Goal: Information Seeking & Learning: Learn about a topic

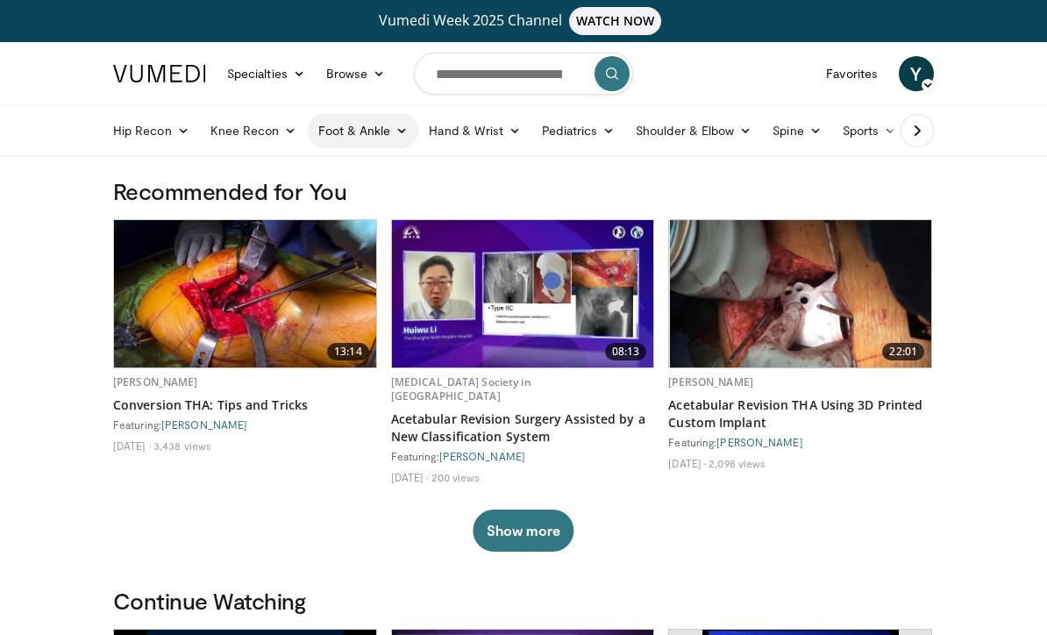
click at [348, 130] on link "Foot & Ankle" at bounding box center [363, 130] width 111 height 35
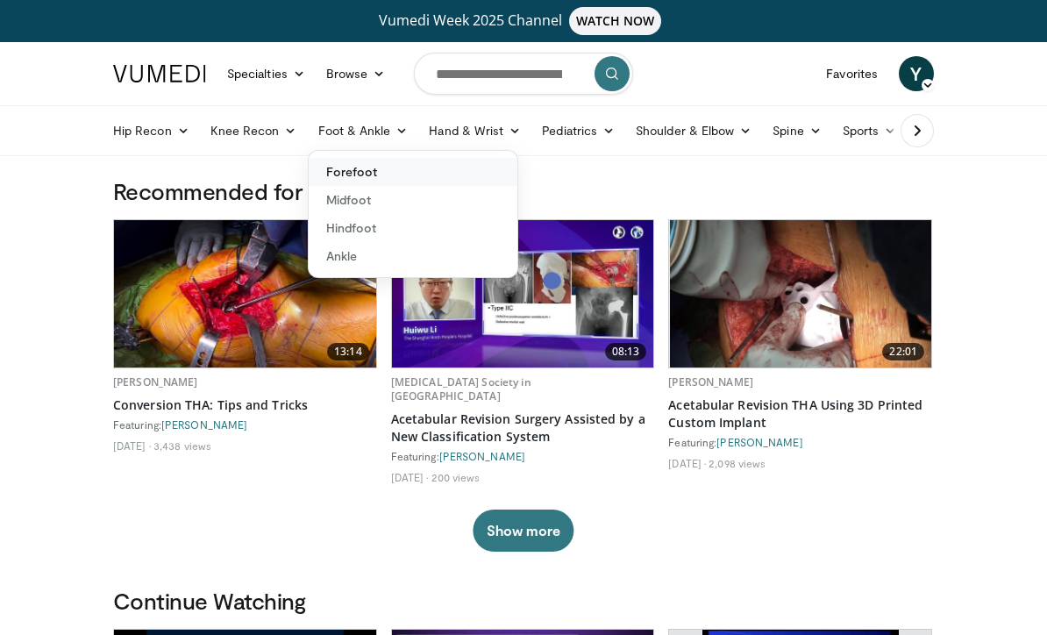
click at [334, 174] on link "Forefoot" at bounding box center [413, 172] width 209 height 28
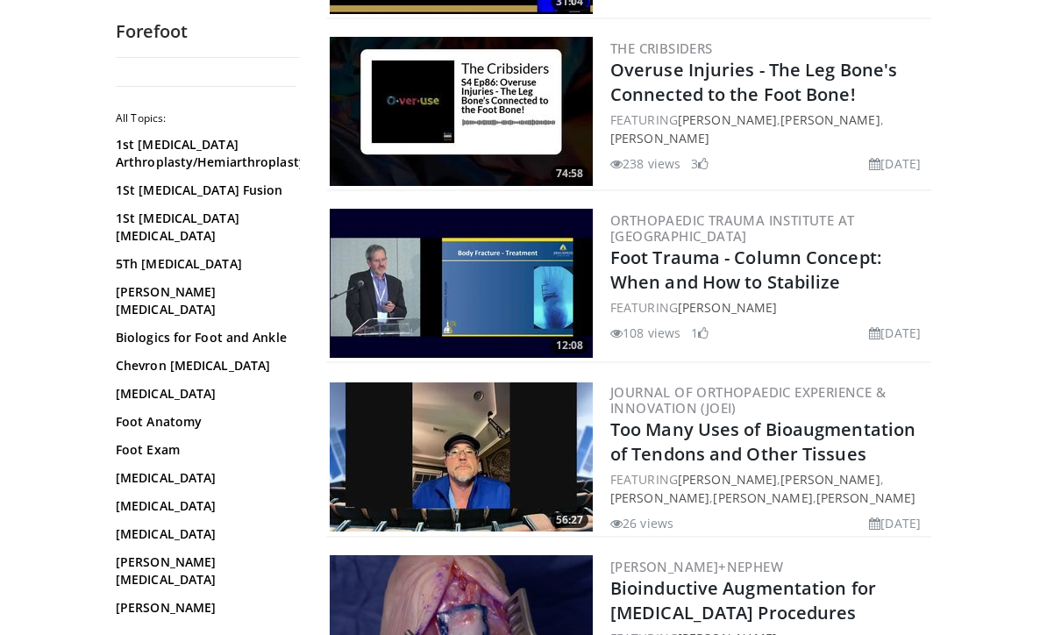
scroll to position [378, 0]
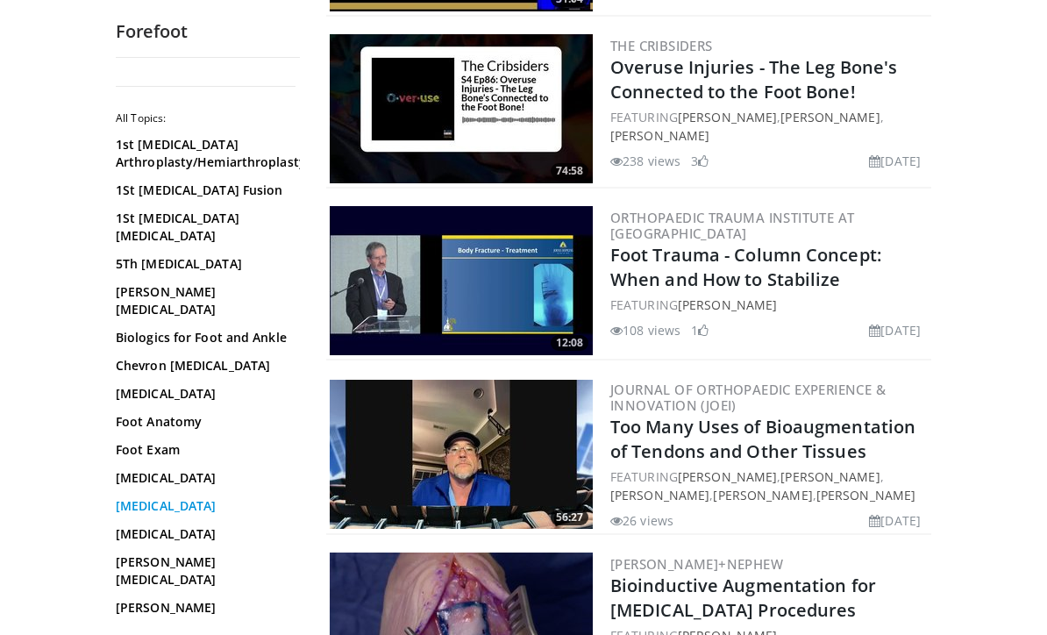
click at [143, 497] on link "Hallux Valgus" at bounding box center [203, 506] width 175 height 18
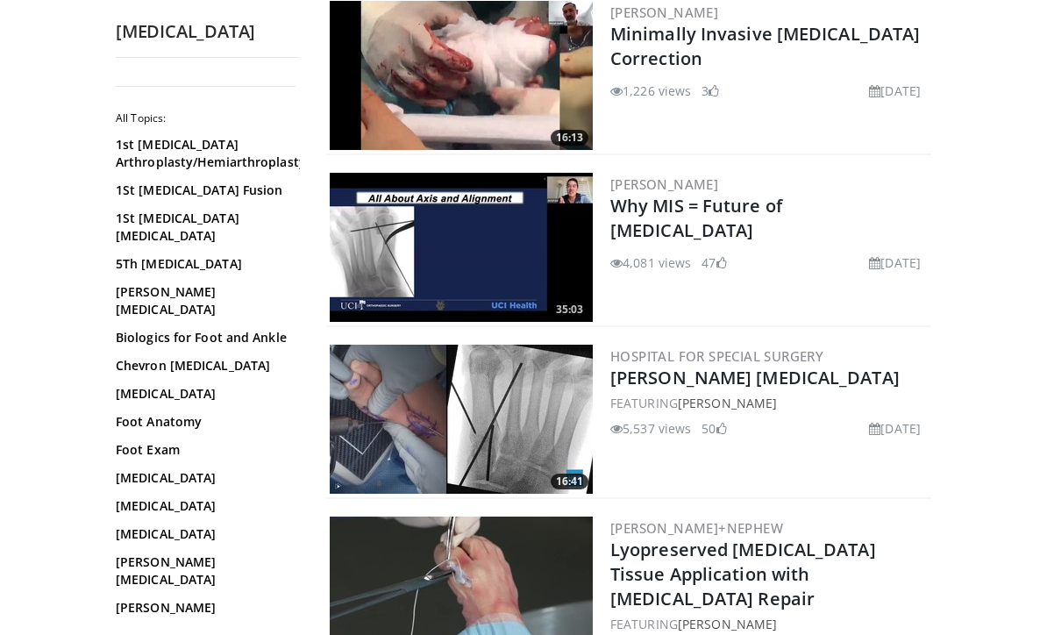
scroll to position [1097, 0]
click at [760, 383] on link "[PERSON_NAME] [MEDICAL_DATA]" at bounding box center [754, 378] width 289 height 24
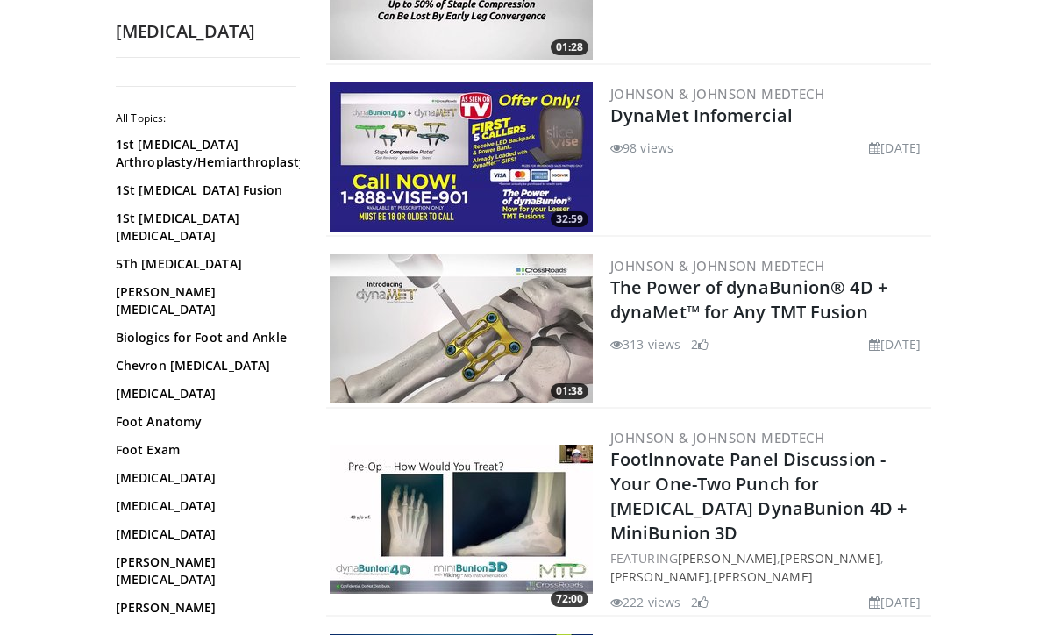
scroll to position [3789, 0]
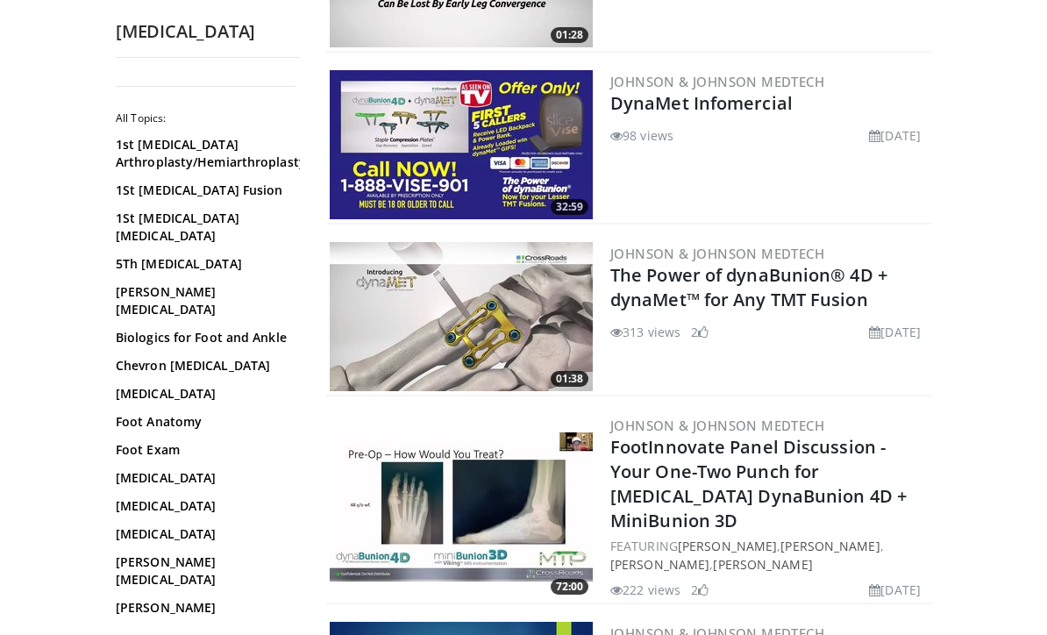
click at [422, 333] on img at bounding box center [461, 316] width 263 height 149
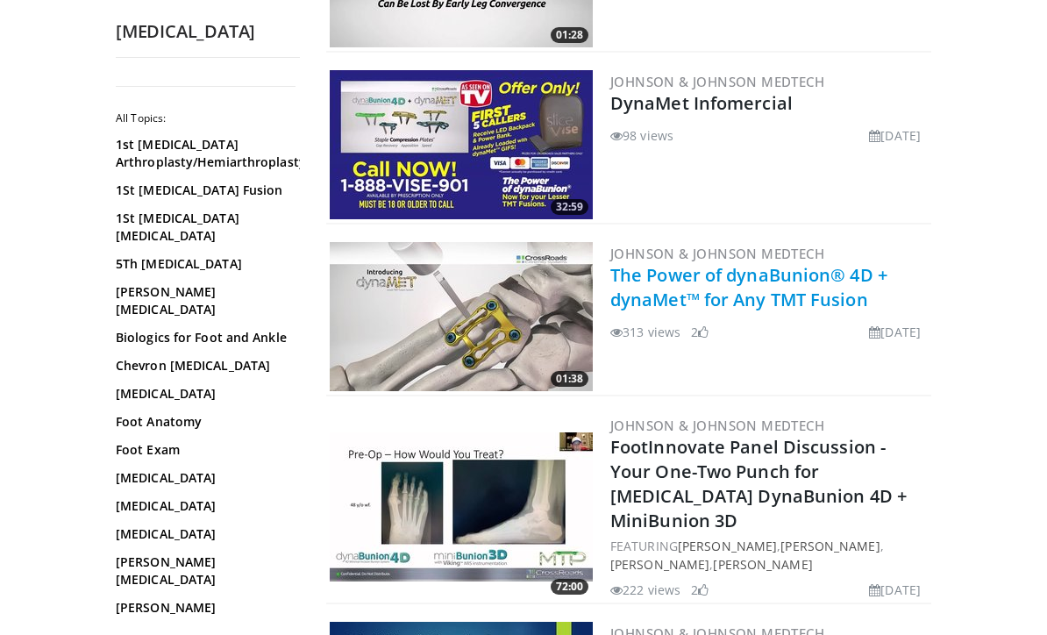
click at [807, 263] on link "The Power of dynaBunion® 4D + dynaMet™ for Any TMT Fusion" at bounding box center [748, 287] width 277 height 48
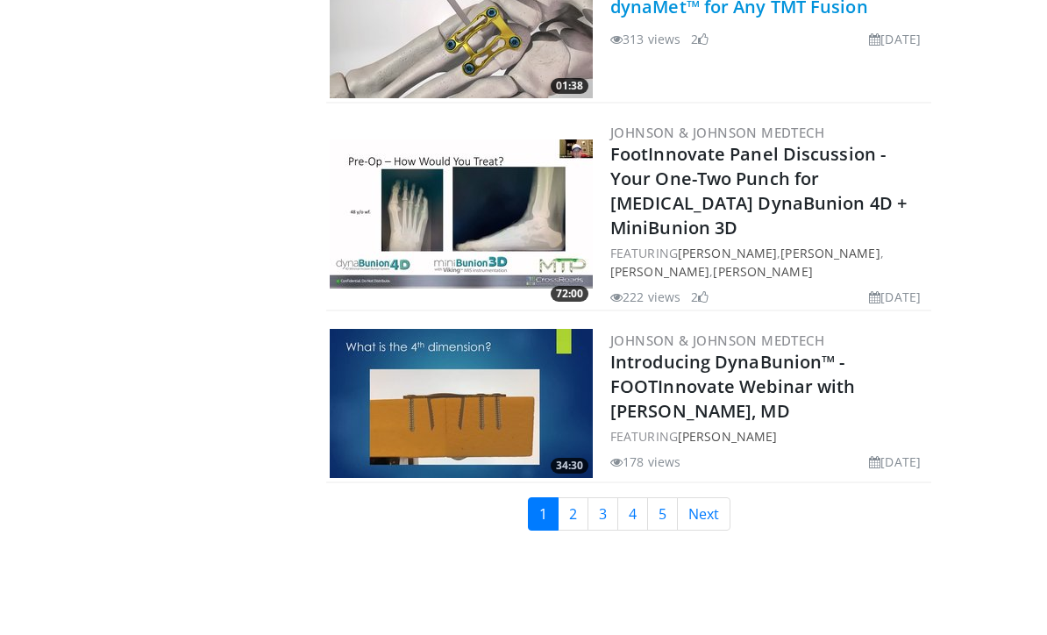
scroll to position [4083, 0]
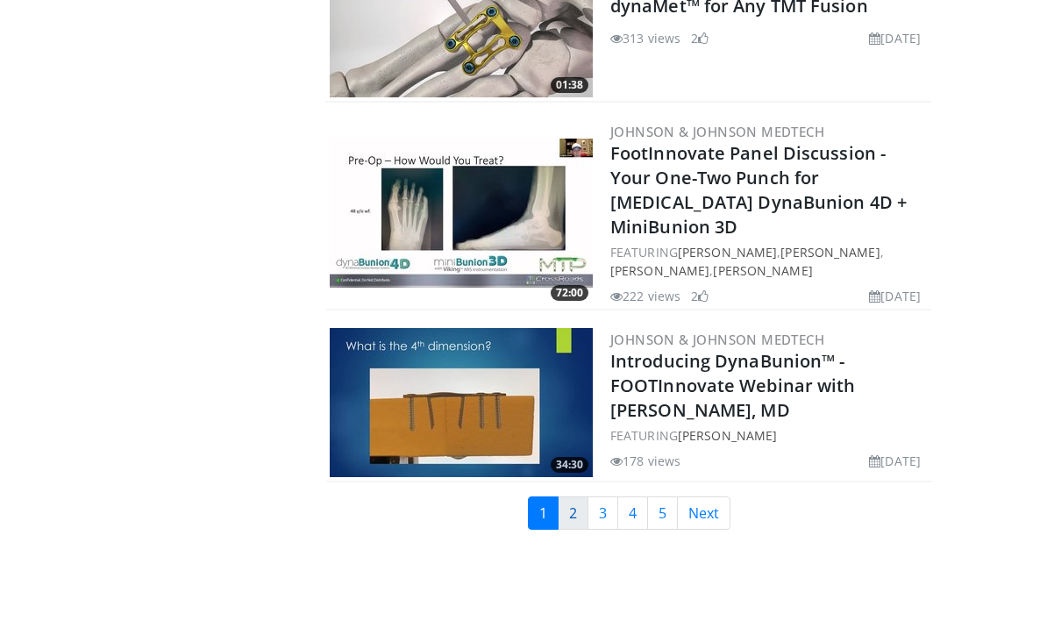
click at [569, 496] on link "2" at bounding box center [572, 512] width 31 height 33
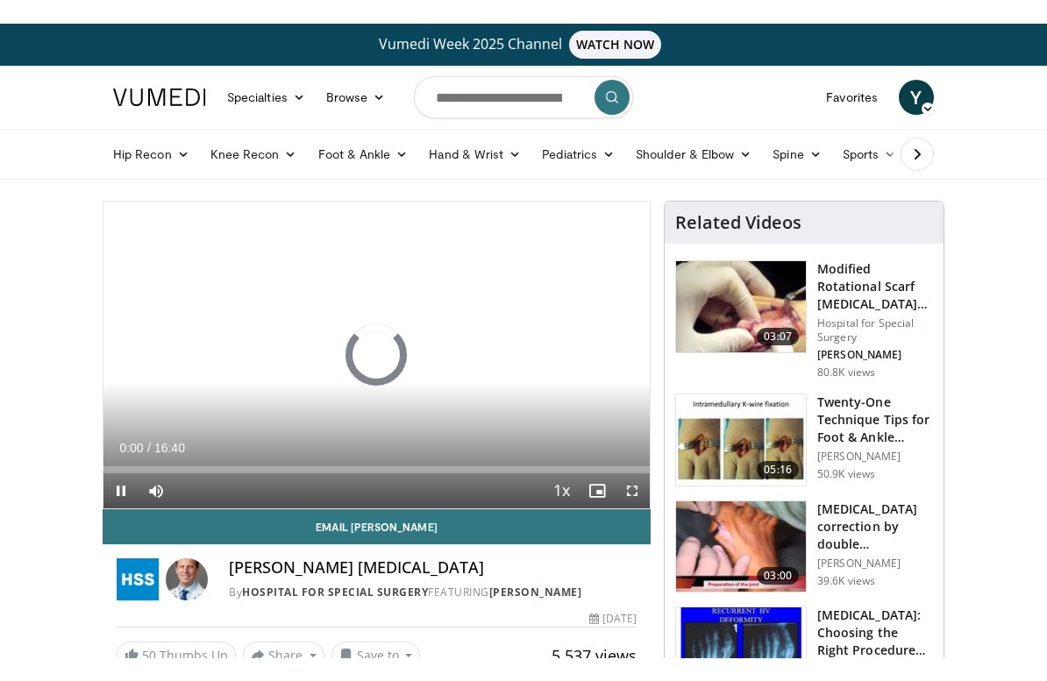
scroll to position [21, 0]
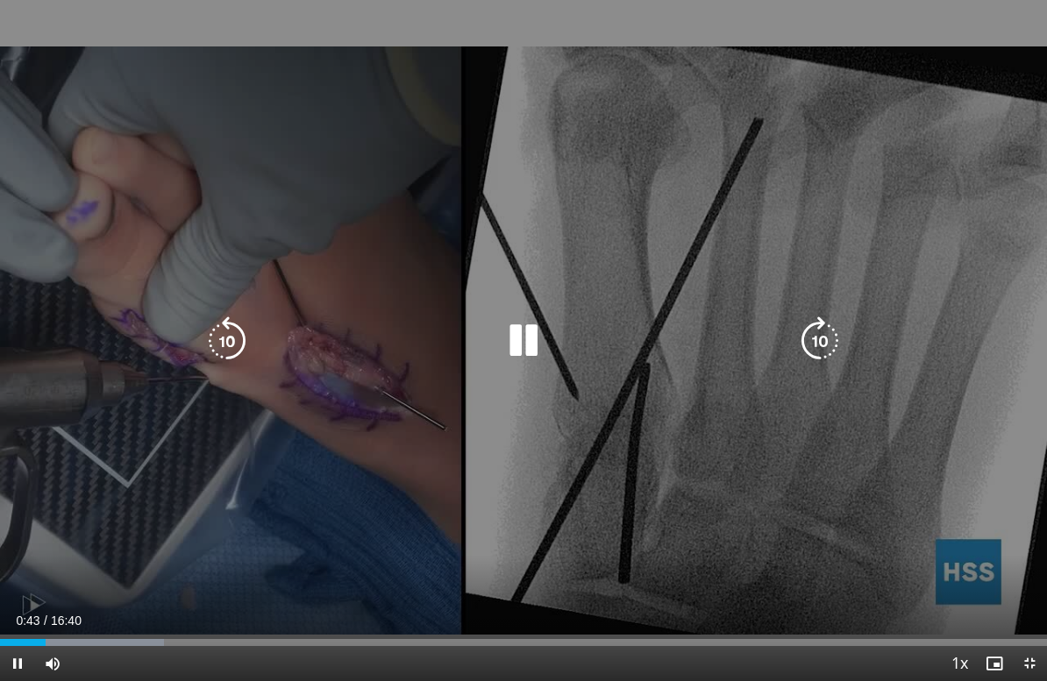
click at [805, 334] on icon "Video Player" at bounding box center [819, 340] width 49 height 49
click at [804, 338] on icon "Video Player" at bounding box center [819, 340] width 49 height 49
click at [804, 331] on icon "Video Player" at bounding box center [819, 340] width 49 height 49
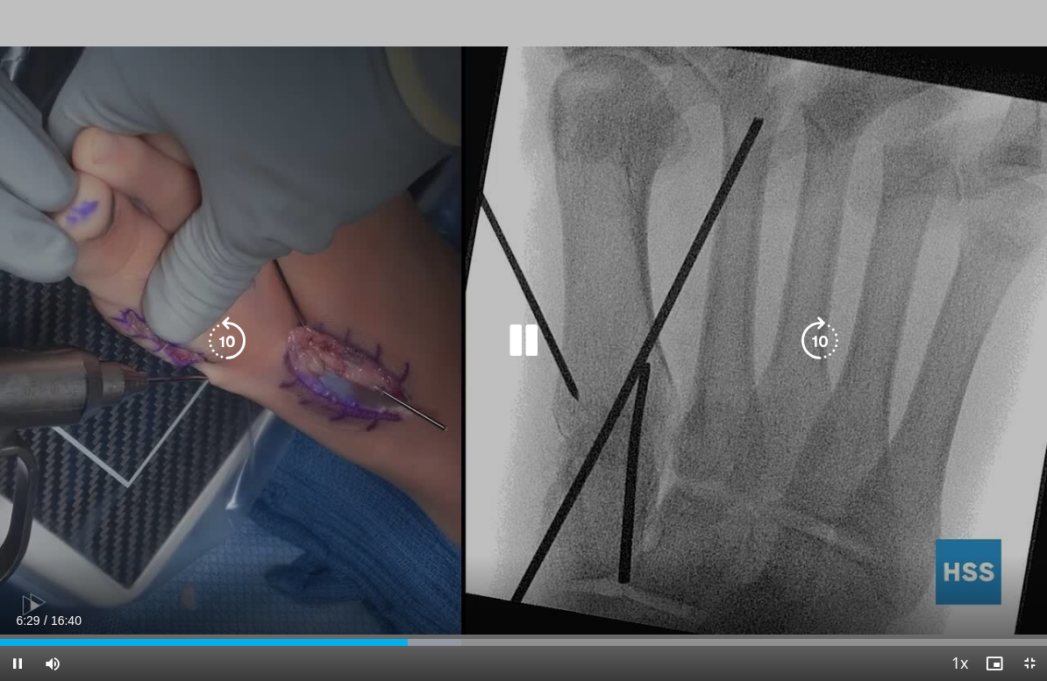
click at [823, 355] on icon "Video Player" at bounding box center [819, 340] width 49 height 49
click at [819, 356] on icon "Video Player" at bounding box center [819, 340] width 49 height 49
click at [817, 361] on icon "Video Player" at bounding box center [819, 340] width 49 height 49
click at [813, 363] on icon "Video Player" at bounding box center [819, 340] width 49 height 49
click at [826, 354] on icon "Video Player" at bounding box center [819, 340] width 49 height 49
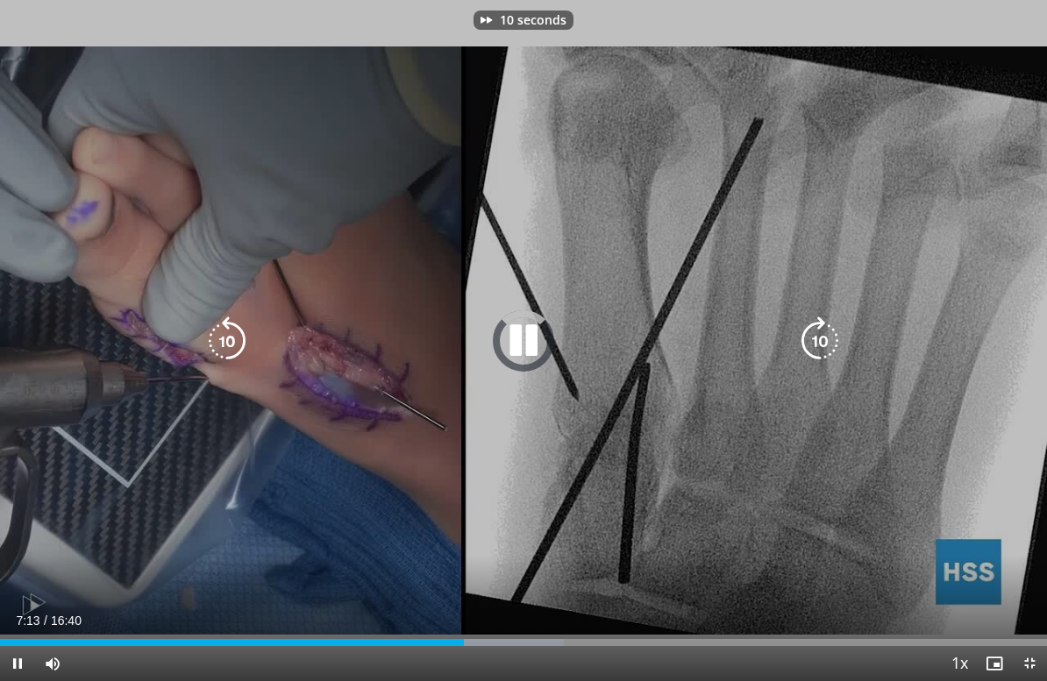
click at [828, 352] on icon "Video Player" at bounding box center [819, 340] width 49 height 49
click at [834, 346] on icon "Video Player" at bounding box center [819, 340] width 49 height 49
click at [827, 352] on icon "Video Player" at bounding box center [819, 340] width 49 height 49
click at [818, 355] on icon "Video Player" at bounding box center [819, 340] width 49 height 49
click at [827, 353] on icon "Video Player" at bounding box center [819, 340] width 49 height 49
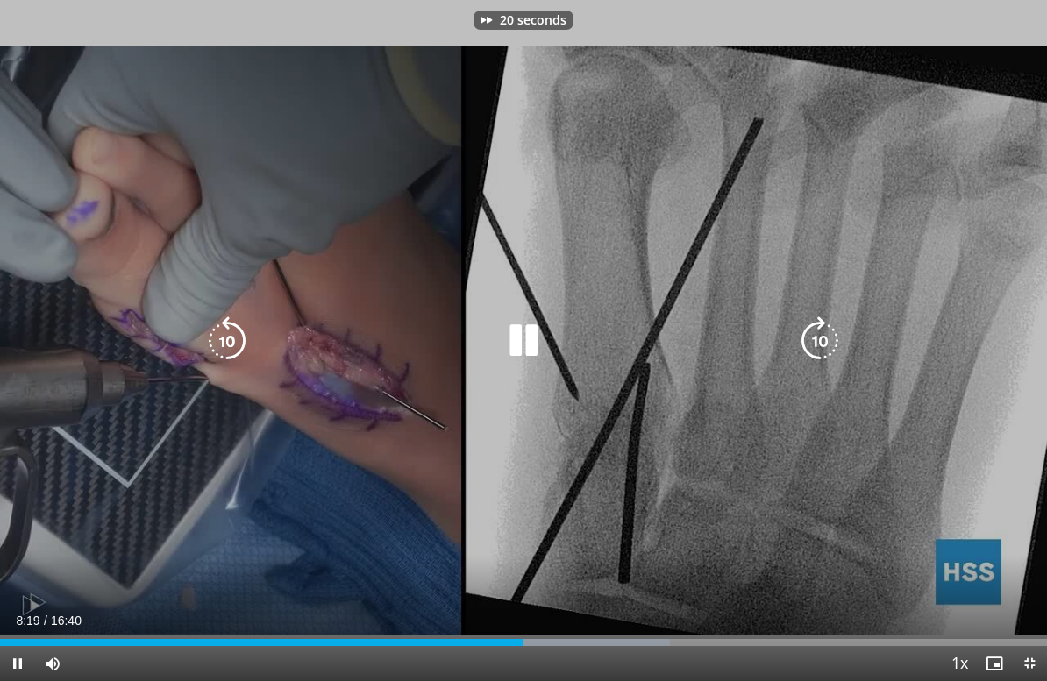
click at [813, 344] on icon "Video Player" at bounding box center [819, 340] width 49 height 49
click at [805, 350] on icon "Video Player" at bounding box center [819, 340] width 49 height 49
click at [805, 358] on icon "Video Player" at bounding box center [819, 340] width 49 height 49
click at [820, 336] on icon "Video Player" at bounding box center [819, 340] width 49 height 49
click at [820, 340] on icon "Video Player" at bounding box center [819, 340] width 49 height 49
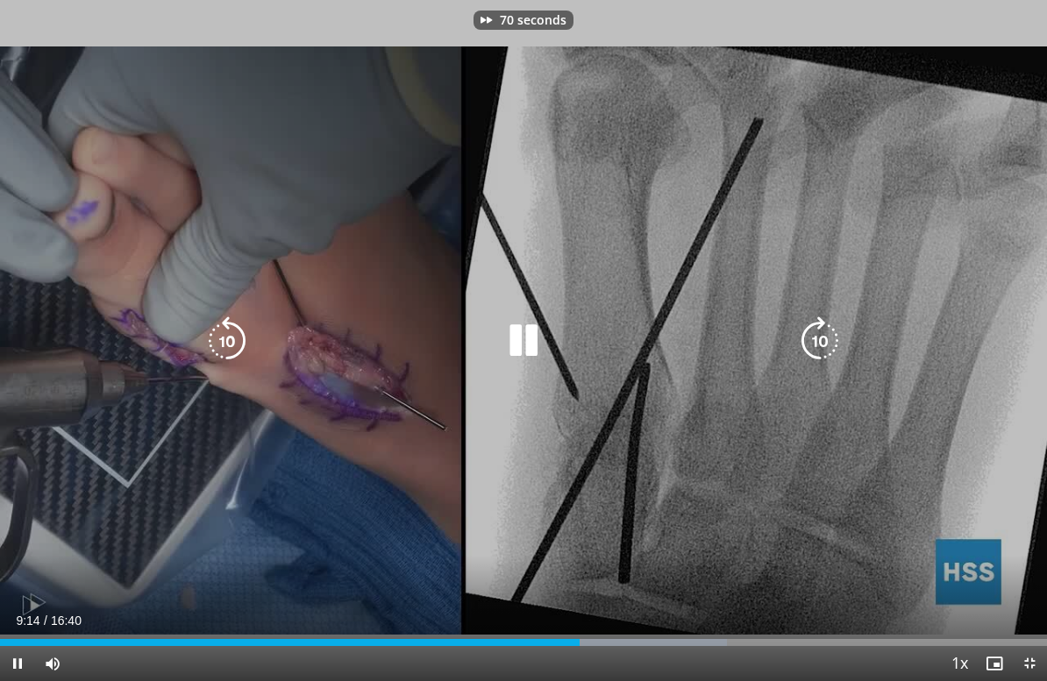
click at [819, 338] on icon "Video Player" at bounding box center [819, 340] width 49 height 49
click at [824, 344] on icon "Video Player" at bounding box center [819, 340] width 49 height 49
click at [823, 341] on icon "Video Player" at bounding box center [819, 340] width 49 height 49
click at [826, 337] on icon "Video Player" at bounding box center [819, 340] width 49 height 49
click at [836, 334] on icon "Video Player" at bounding box center [819, 340] width 49 height 49
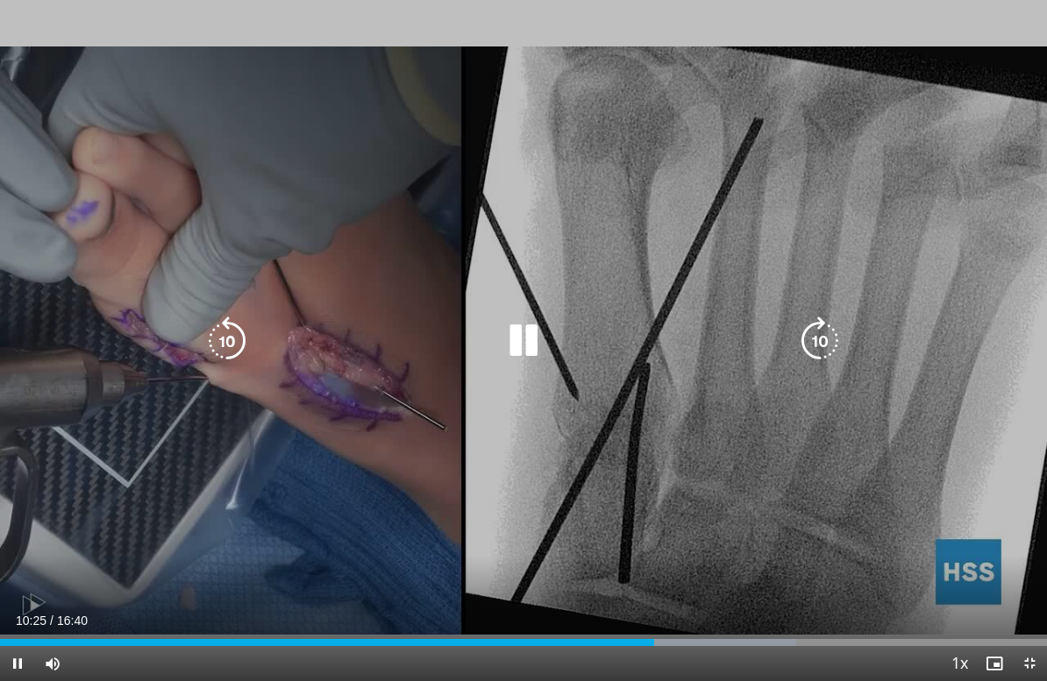
click at [838, 327] on icon "Video Player" at bounding box center [819, 340] width 49 height 49
click at [834, 331] on icon "Video Player" at bounding box center [819, 340] width 49 height 49
click at [839, 330] on icon "Video Player" at bounding box center [819, 340] width 49 height 49
click at [835, 334] on icon "Video Player" at bounding box center [819, 340] width 49 height 49
click at [828, 340] on icon "Video Player" at bounding box center [819, 340] width 49 height 49
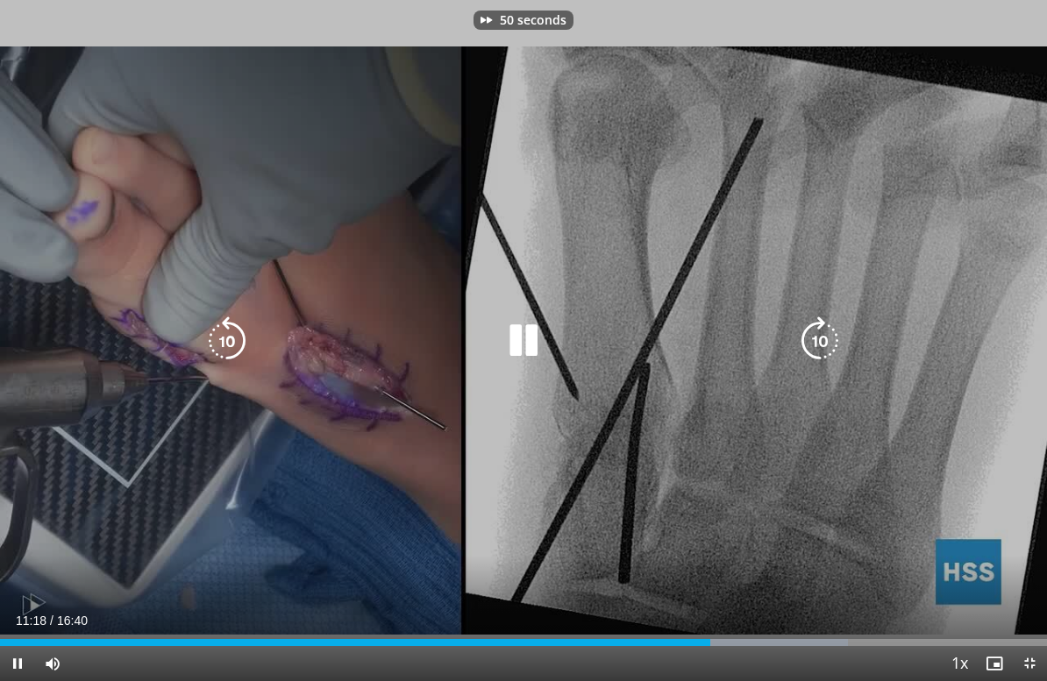
click at [828, 347] on icon "Video Player" at bounding box center [819, 340] width 49 height 49
click at [823, 337] on icon "Video Player" at bounding box center [819, 340] width 49 height 49
click at [822, 345] on icon "Video Player" at bounding box center [819, 340] width 49 height 49
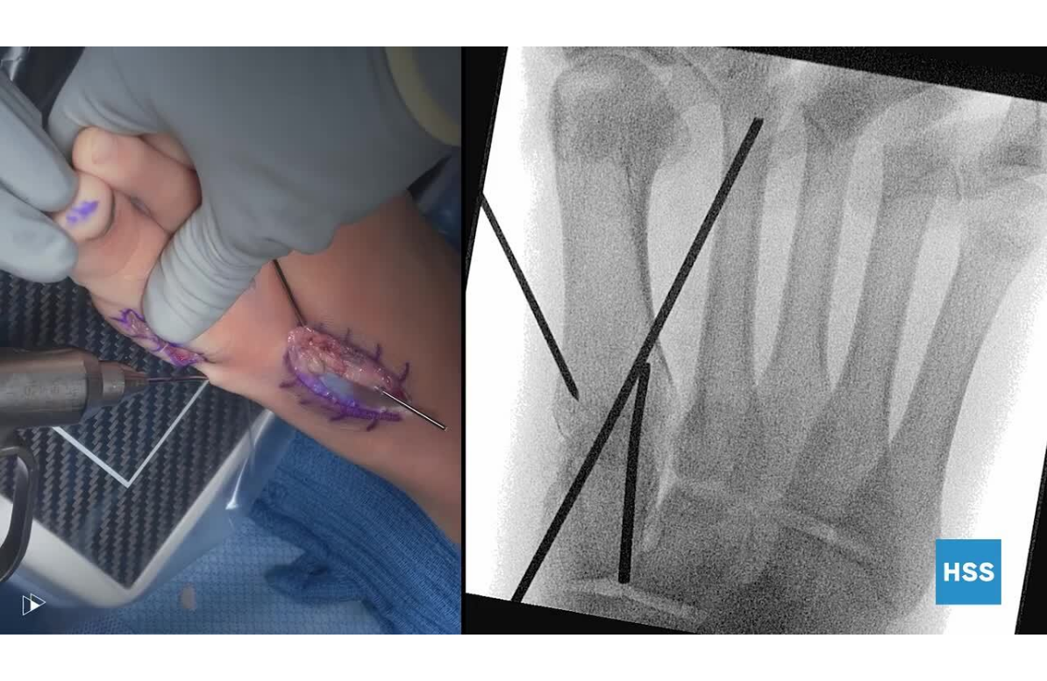
click at [839, 337] on div "80 seconds Tap to unmute" at bounding box center [523, 340] width 1047 height 681
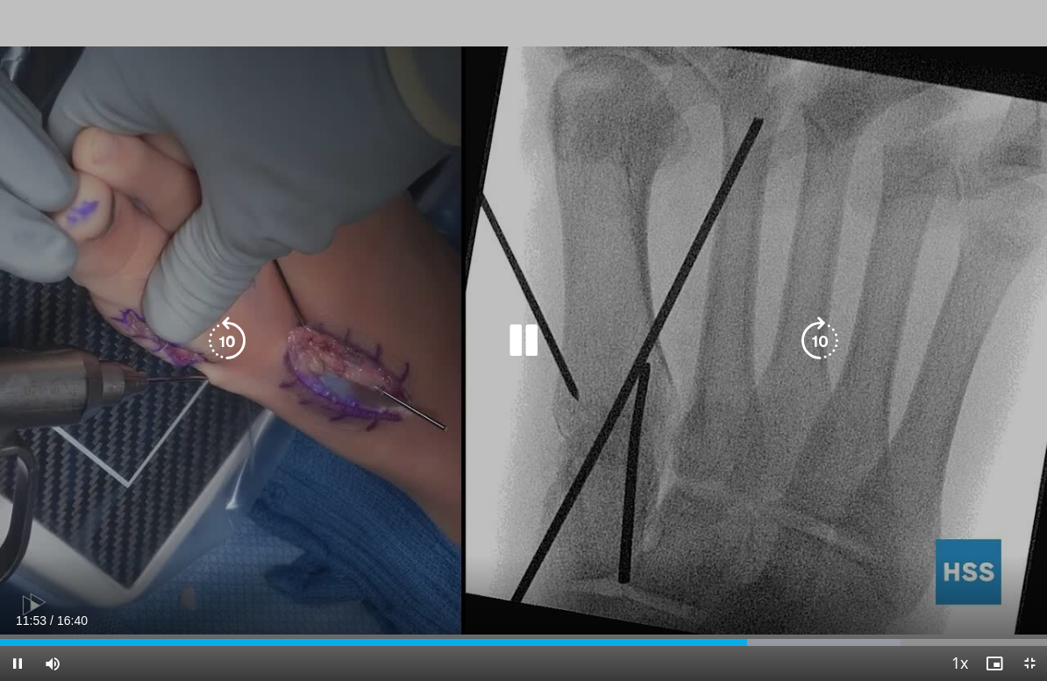
click at [836, 335] on icon "Video Player" at bounding box center [819, 340] width 49 height 49
click at [825, 339] on icon "Video Player" at bounding box center [819, 340] width 49 height 49
click at [825, 336] on icon "Video Player" at bounding box center [819, 340] width 49 height 49
click at [830, 338] on icon "Video Player" at bounding box center [819, 340] width 49 height 49
click at [829, 342] on icon "Video Player" at bounding box center [819, 340] width 49 height 49
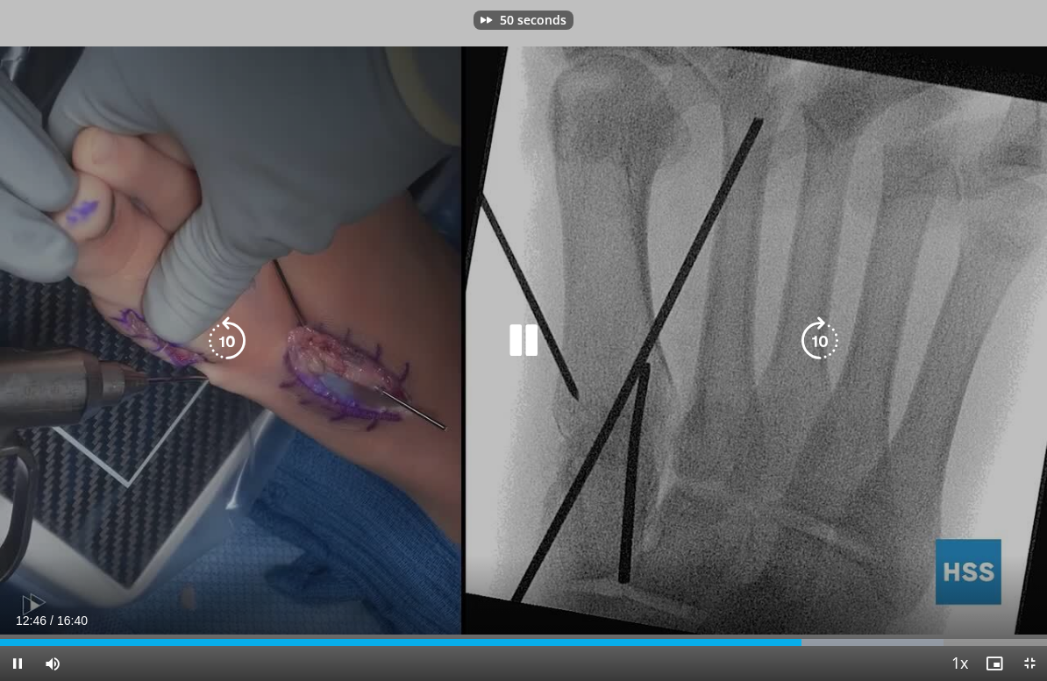
click at [827, 340] on icon "Video Player" at bounding box center [819, 340] width 49 height 49
click at [828, 332] on icon "Video Player" at bounding box center [819, 340] width 49 height 49
click at [827, 337] on icon "Video Player" at bounding box center [819, 340] width 49 height 49
click at [818, 337] on icon "Video Player" at bounding box center [819, 340] width 49 height 49
click at [827, 334] on icon "Video Player" at bounding box center [819, 340] width 49 height 49
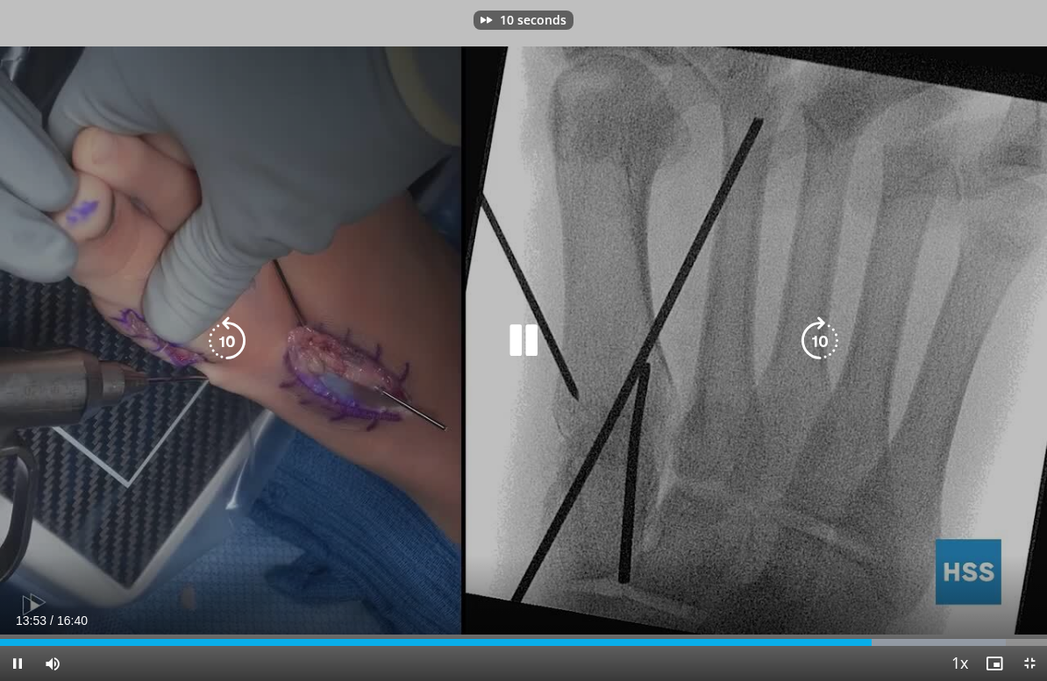
click at [827, 328] on icon "Video Player" at bounding box center [819, 340] width 49 height 49
click at [827, 325] on icon "Video Player" at bounding box center [819, 340] width 49 height 49
click at [823, 327] on icon "Video Player" at bounding box center [819, 340] width 49 height 49
click at [825, 343] on icon "Video Player" at bounding box center [819, 340] width 49 height 49
click at [826, 337] on icon "Video Player" at bounding box center [819, 340] width 49 height 49
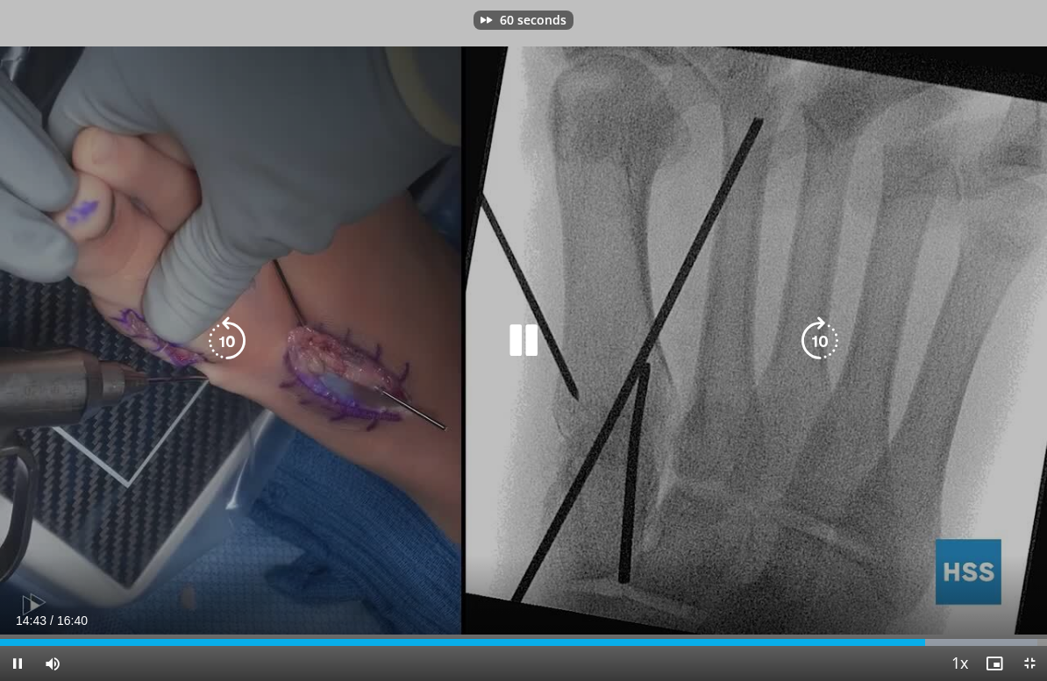
click at [827, 333] on icon "Video Player" at bounding box center [819, 340] width 49 height 49
click at [814, 349] on icon "Video Player" at bounding box center [819, 340] width 49 height 49
click at [815, 347] on icon "Video Player" at bounding box center [819, 340] width 49 height 49
click at [815, 346] on icon "Video Player" at bounding box center [819, 340] width 49 height 49
click at [814, 349] on icon "Video Player" at bounding box center [819, 340] width 49 height 49
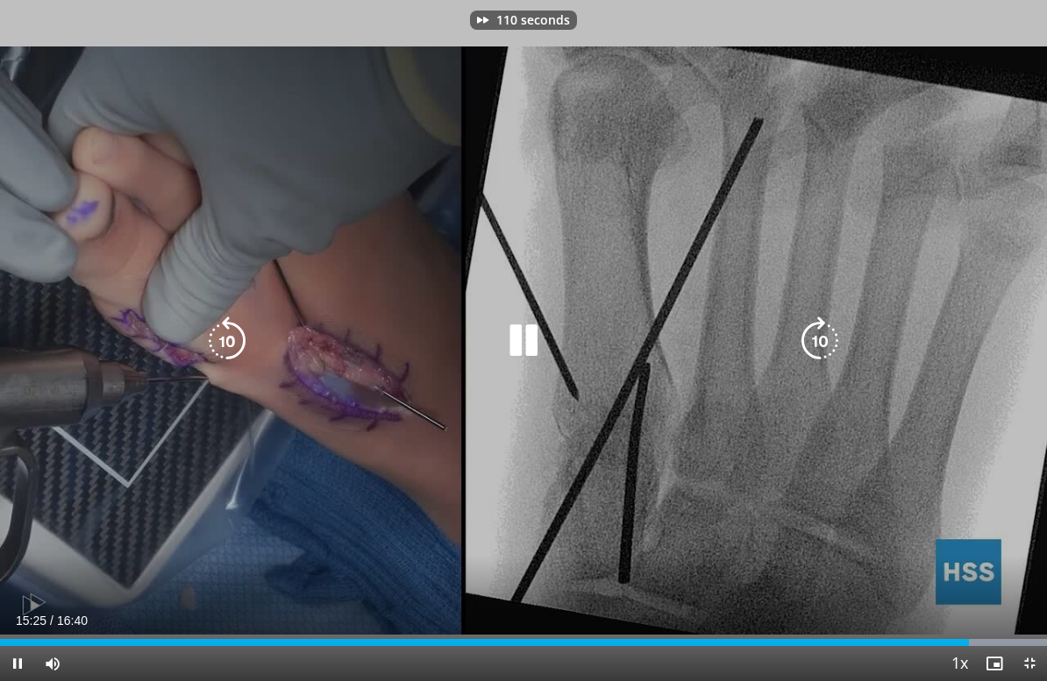
click at [813, 347] on icon "Video Player" at bounding box center [819, 340] width 49 height 49
click at [810, 350] on icon "Video Player" at bounding box center [819, 340] width 49 height 49
click at [810, 348] on icon "Video Player" at bounding box center [819, 340] width 49 height 49
click at [809, 348] on icon "Video Player" at bounding box center [819, 340] width 49 height 49
click at [809, 344] on icon "Video Player" at bounding box center [819, 340] width 49 height 49
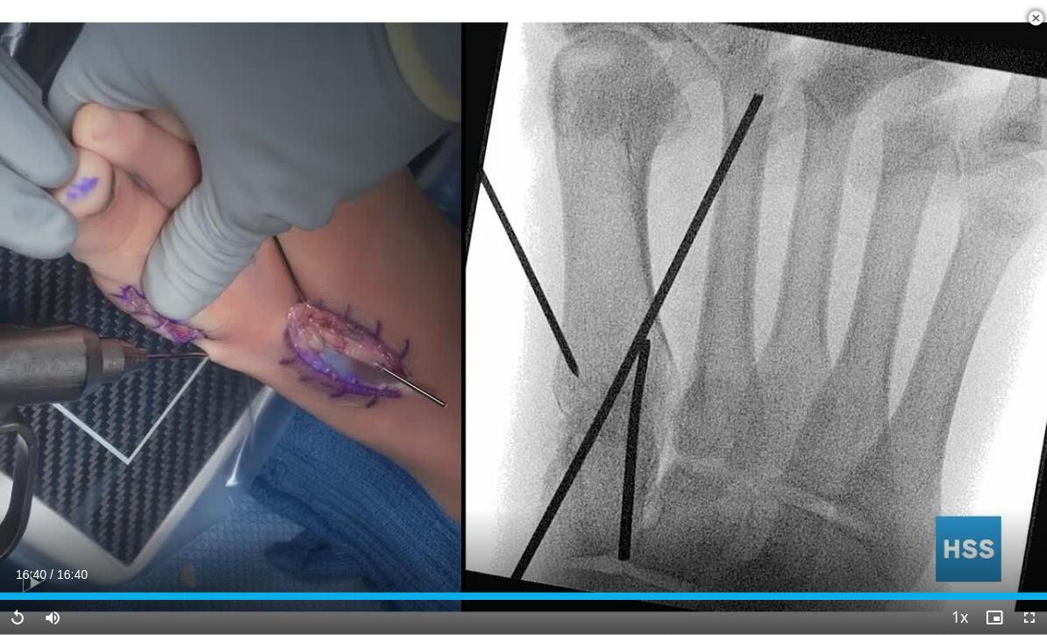
scroll to position [1619, 0]
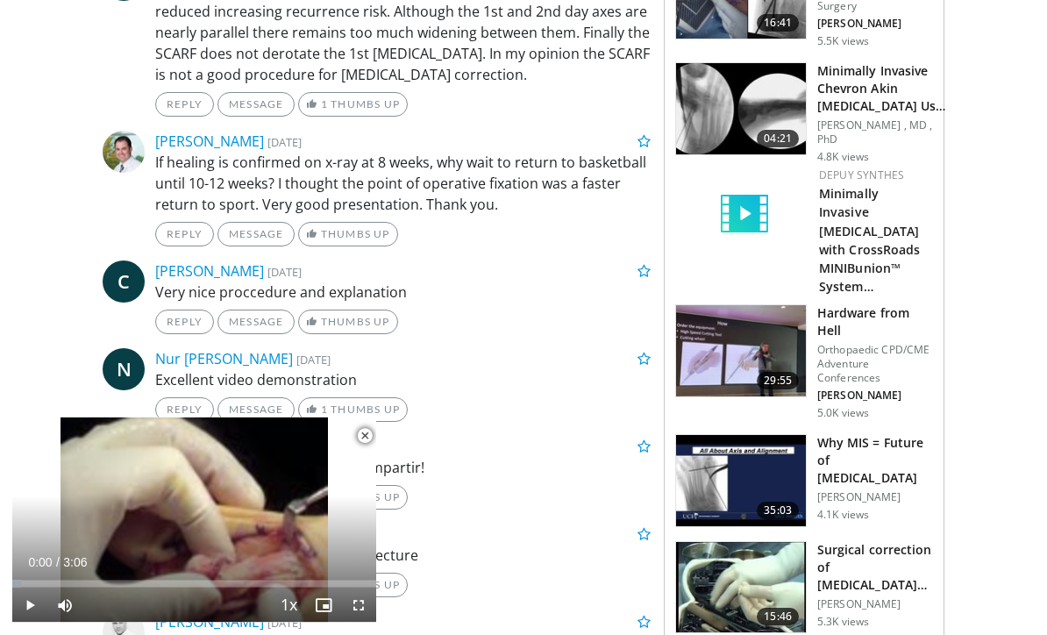
scroll to position [1736, 0]
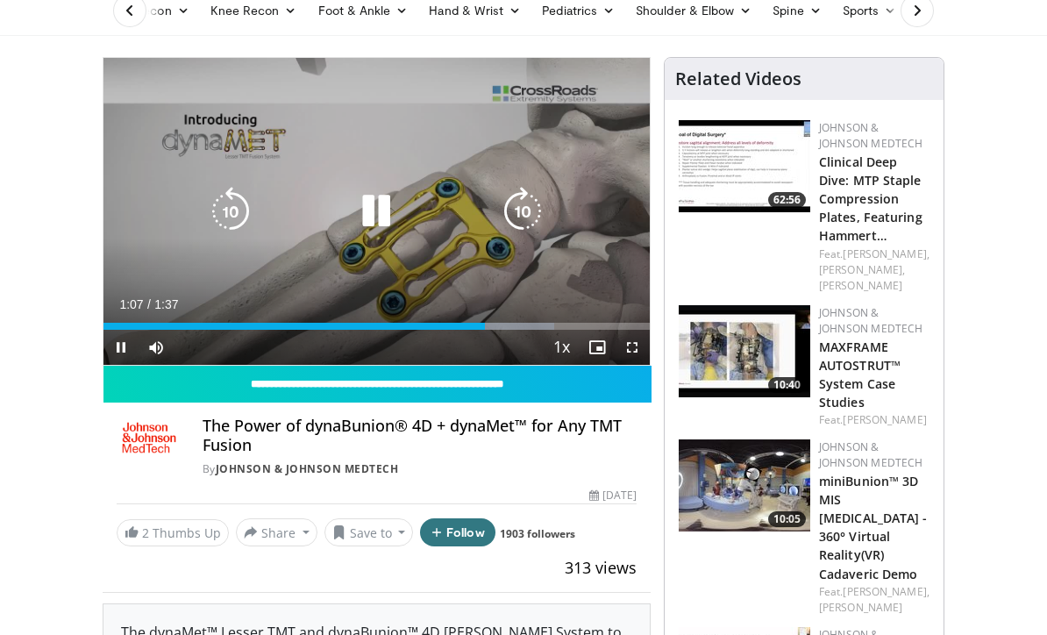
scroll to position [140, 0]
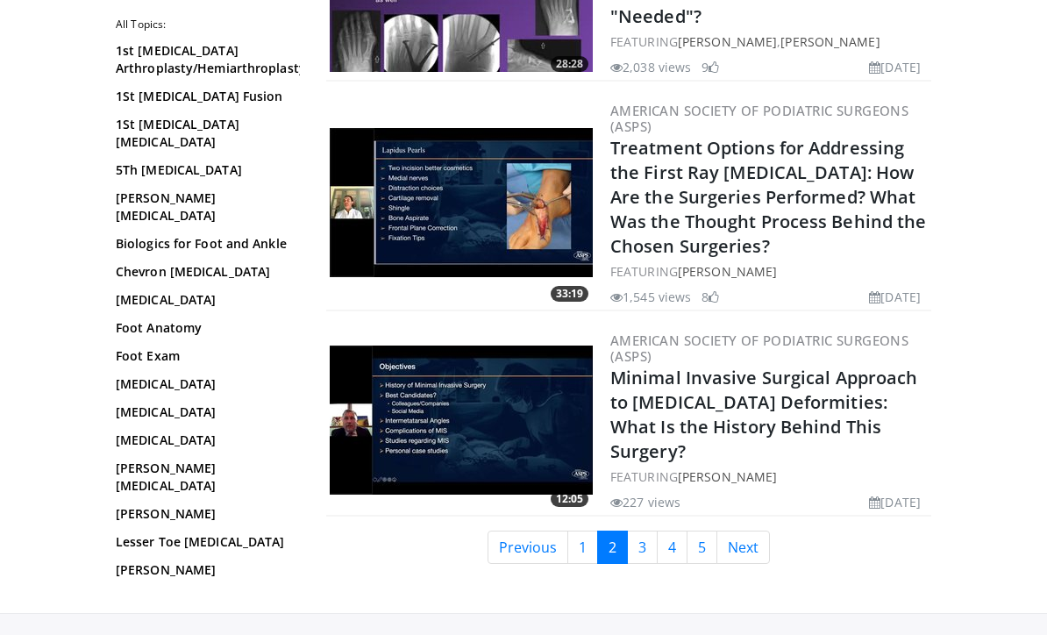
scroll to position [4198, 0]
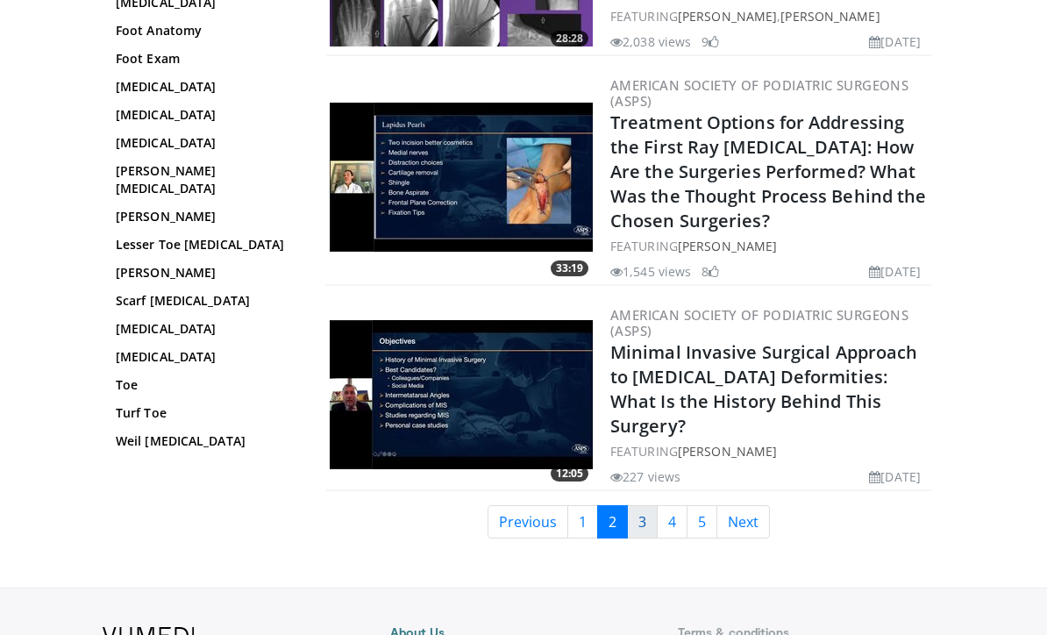
click at [648, 505] on link "3" at bounding box center [642, 521] width 31 height 33
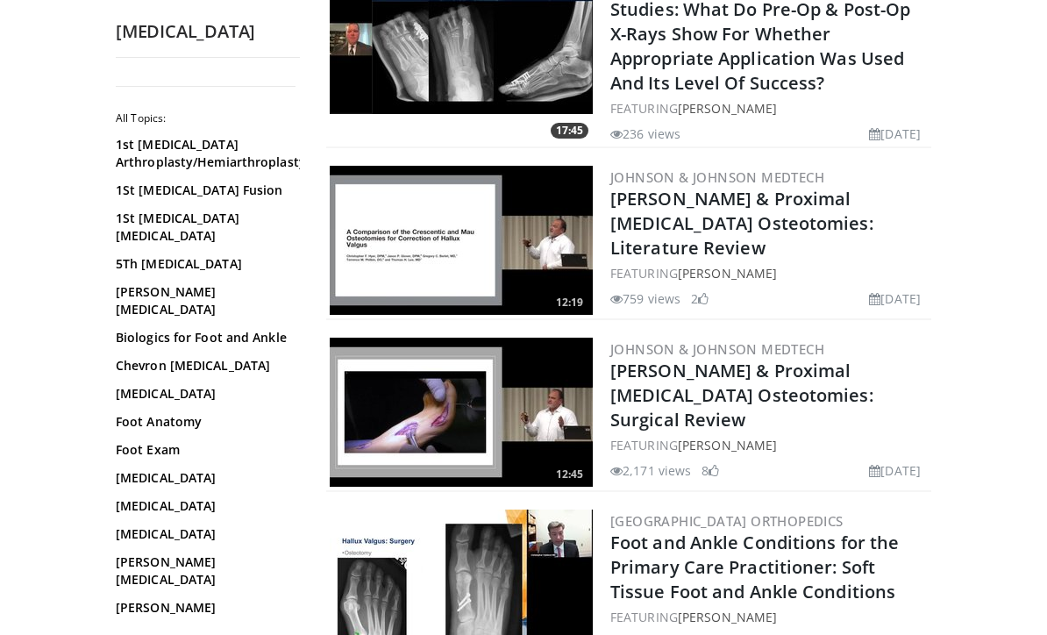
scroll to position [1661, 0]
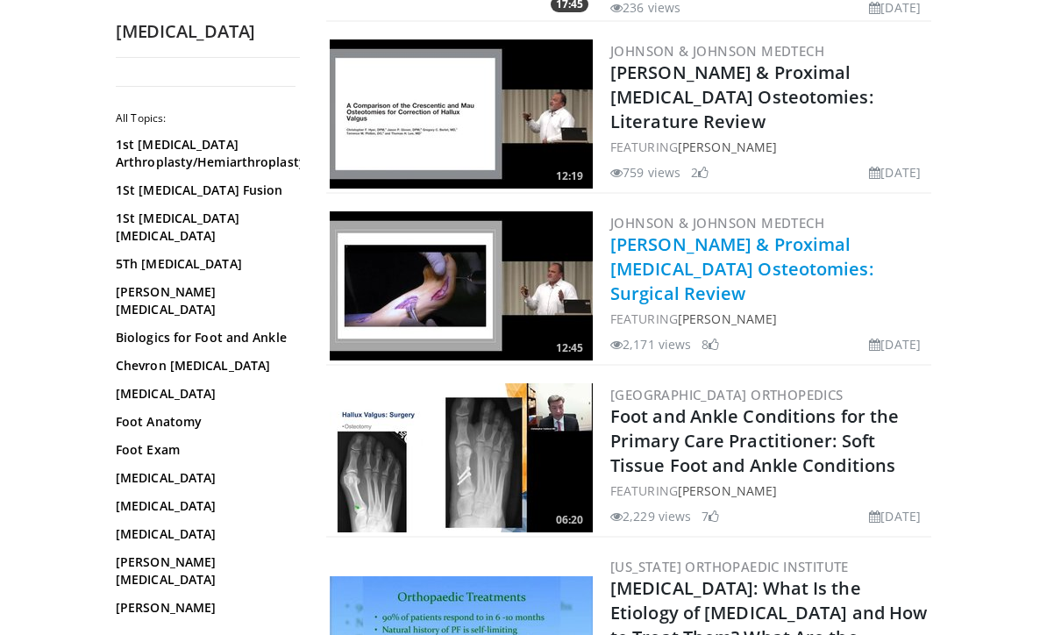
click at [845, 232] on link "[PERSON_NAME] & Proximal [MEDICAL_DATA] Osteotomies: Surgical Review" at bounding box center [741, 268] width 263 height 73
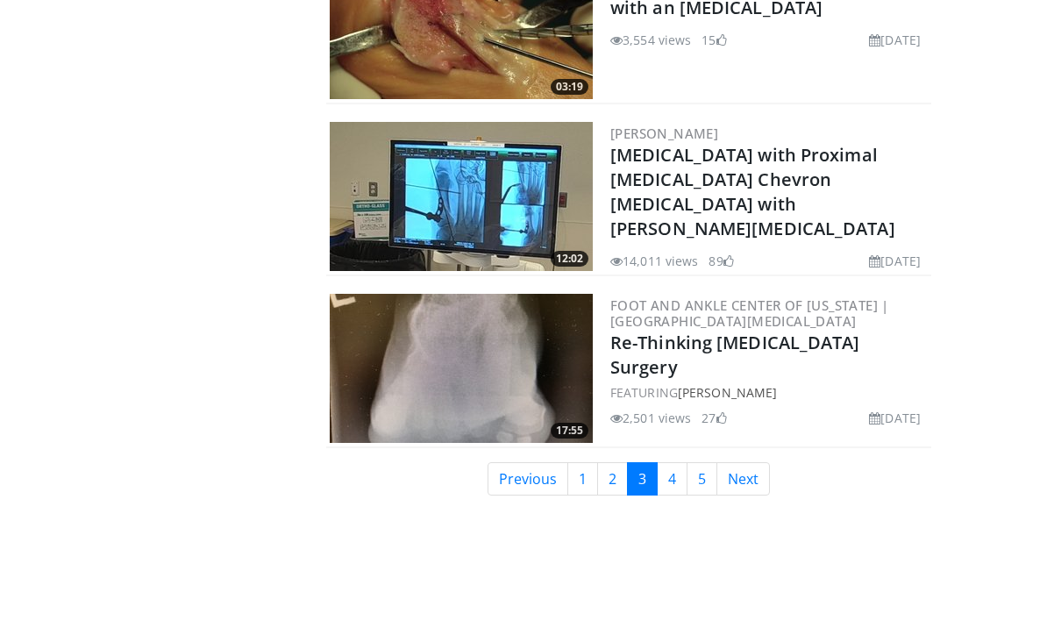
scroll to position [4606, 0]
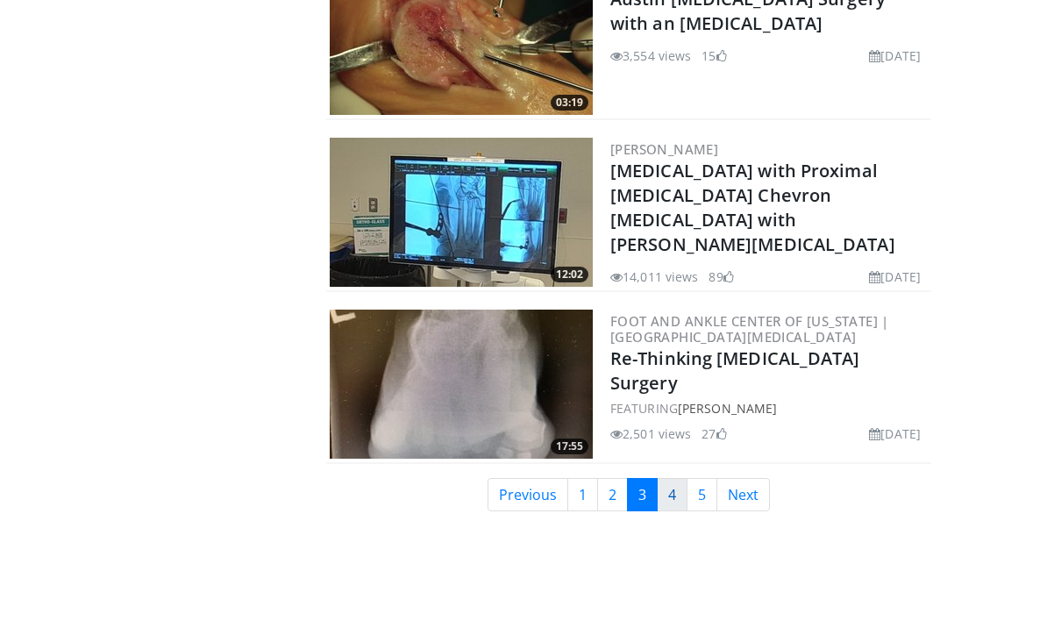
click at [679, 479] on link "4" at bounding box center [671, 495] width 31 height 33
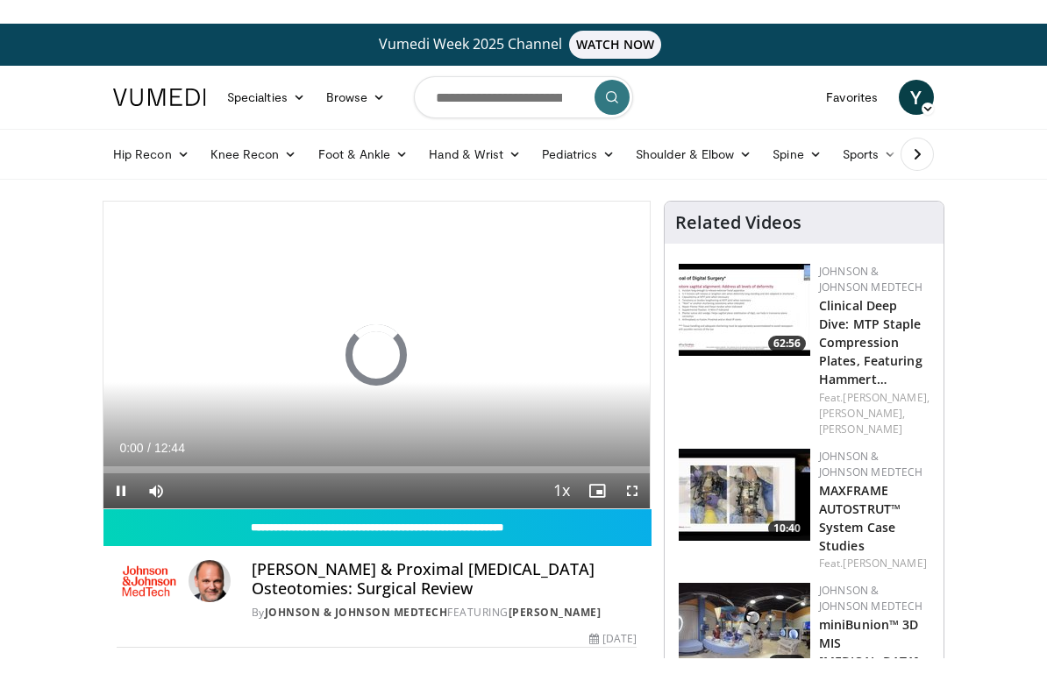
scroll to position [21, 0]
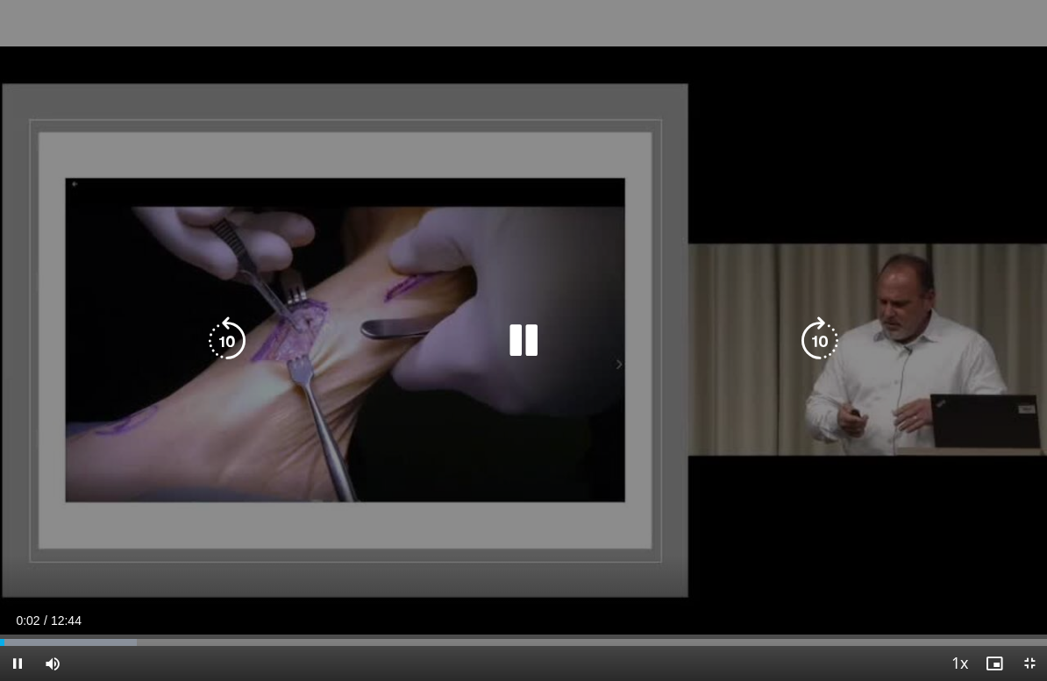
click at [833, 342] on icon "Video Player" at bounding box center [819, 340] width 49 height 49
click at [831, 344] on icon "Video Player" at bounding box center [819, 340] width 49 height 49
click at [805, 338] on icon "Video Player" at bounding box center [819, 340] width 49 height 49
click at [816, 337] on icon "Video Player" at bounding box center [819, 340] width 49 height 49
click at [825, 329] on icon "Video Player" at bounding box center [819, 340] width 49 height 49
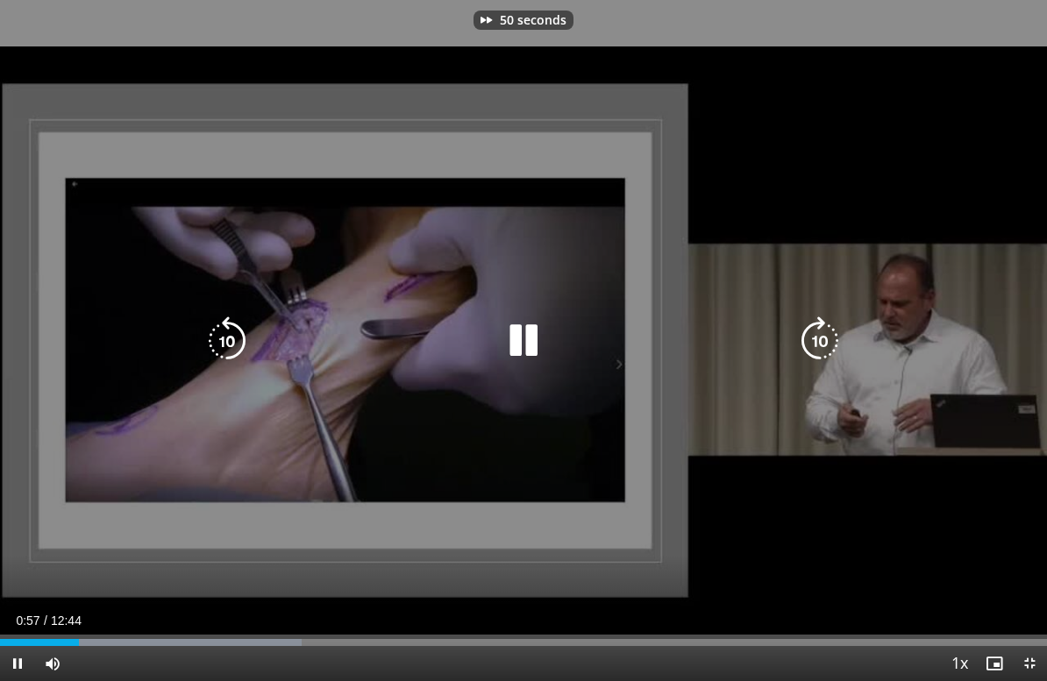
click at [816, 330] on icon "Video Player" at bounding box center [819, 340] width 49 height 49
click at [819, 324] on icon "Video Player" at bounding box center [819, 340] width 49 height 49
click at [829, 318] on icon "Video Player" at bounding box center [819, 340] width 49 height 49
click at [825, 325] on icon "Video Player" at bounding box center [819, 340] width 49 height 49
click at [826, 323] on icon "Video Player" at bounding box center [819, 340] width 49 height 49
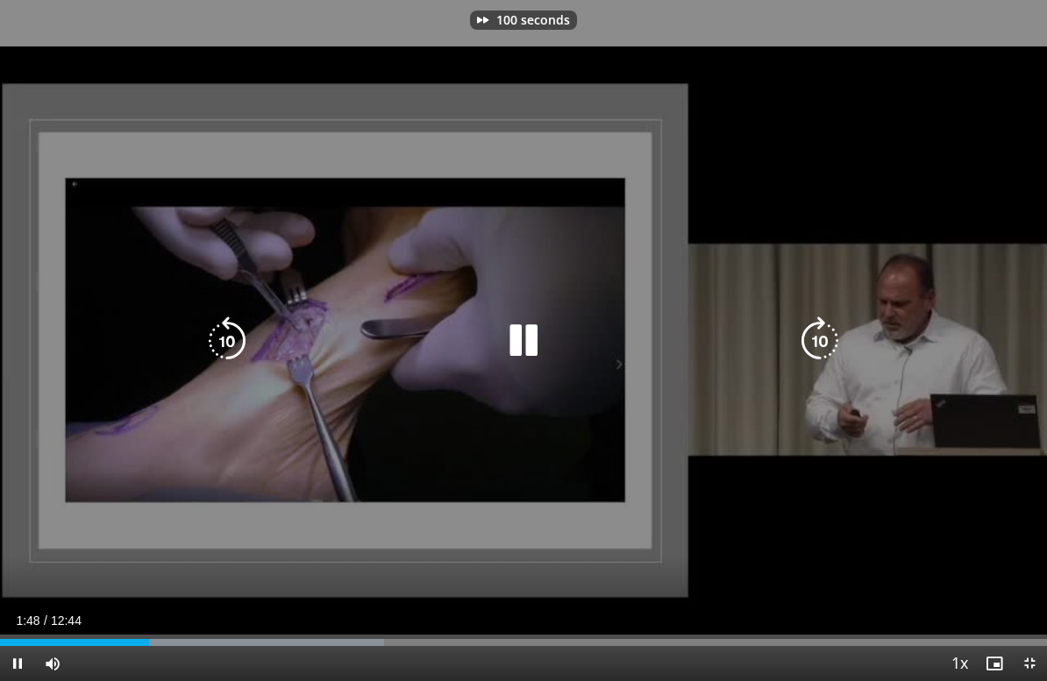
click at [827, 333] on icon "Video Player" at bounding box center [819, 340] width 49 height 49
click at [823, 338] on icon "Video Player" at bounding box center [819, 340] width 49 height 49
click at [824, 336] on icon "Video Player" at bounding box center [819, 340] width 49 height 49
click at [827, 335] on icon "Video Player" at bounding box center [819, 340] width 49 height 49
click at [824, 336] on icon "Video Player" at bounding box center [819, 340] width 49 height 49
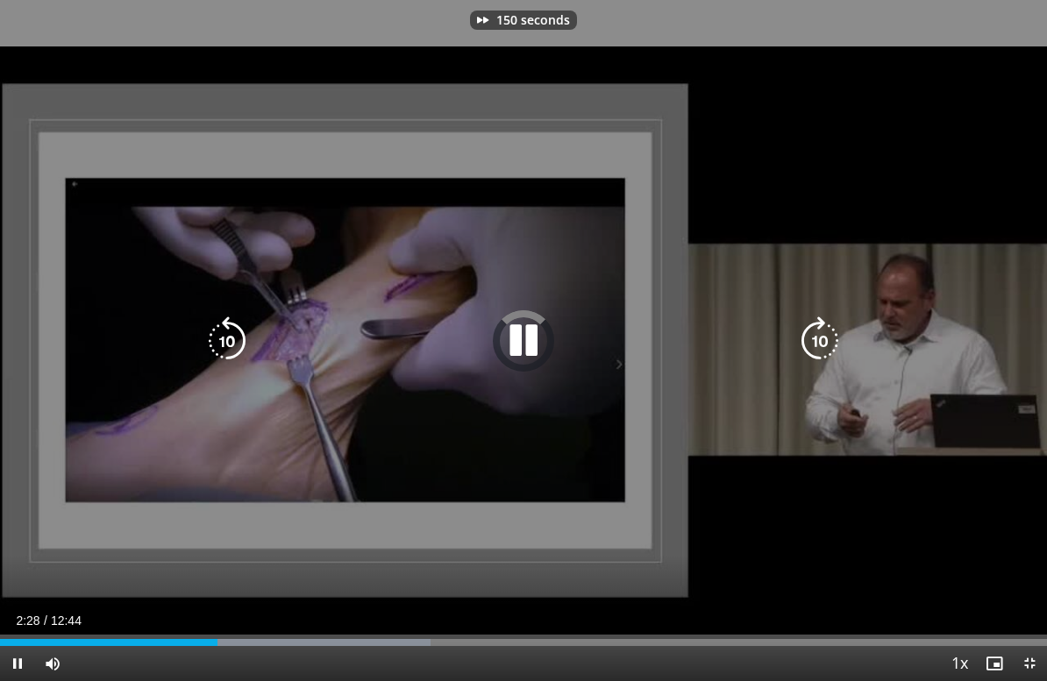
click at [833, 333] on icon "Video Player" at bounding box center [819, 340] width 49 height 49
click at [837, 328] on icon "Video Player" at bounding box center [819, 340] width 49 height 49
click at [825, 347] on div "170 seconds Tap to unmute" at bounding box center [523, 340] width 1047 height 681
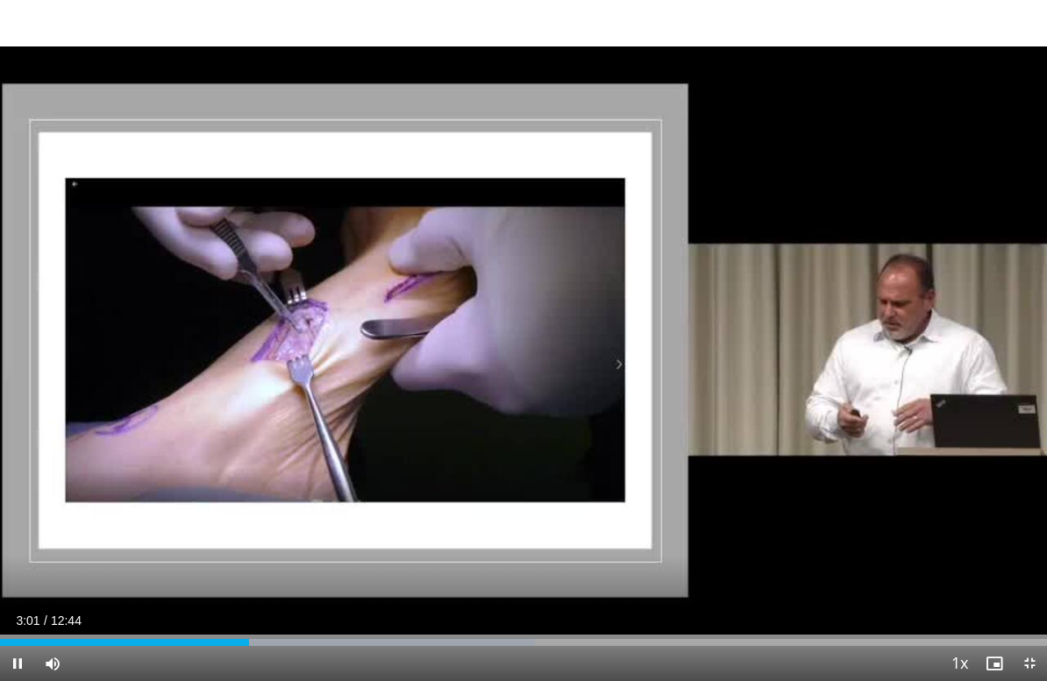
click at [837, 333] on icon "Video Player" at bounding box center [819, 340] width 49 height 49
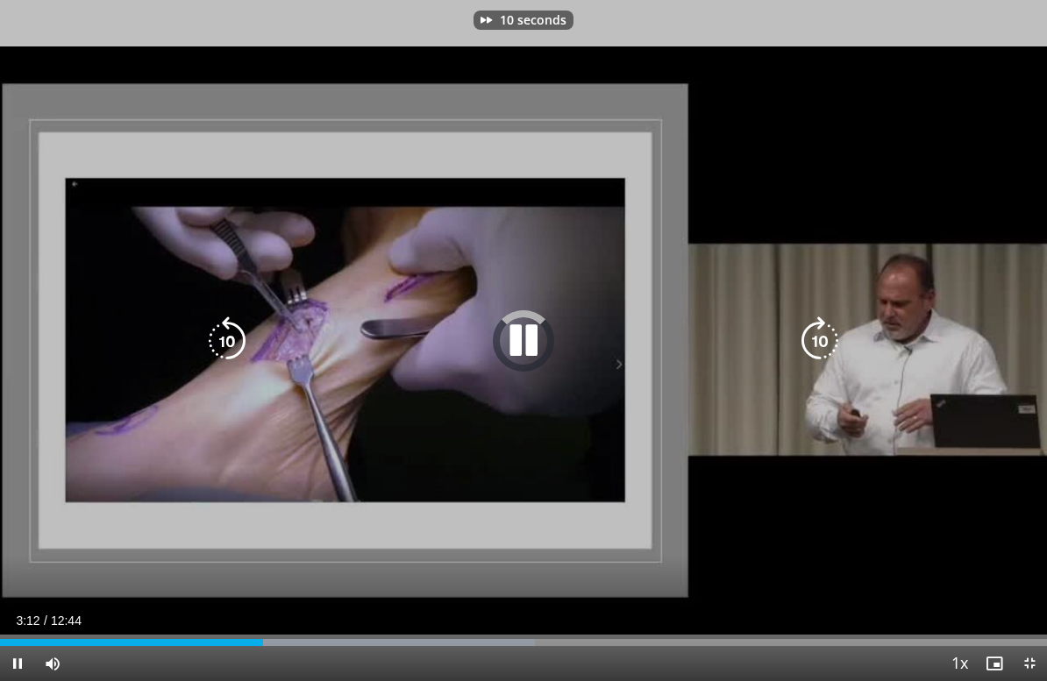
click at [835, 335] on icon "Video Player" at bounding box center [819, 340] width 49 height 49
click at [837, 331] on icon "Video Player" at bounding box center [819, 340] width 49 height 49
click at [841, 327] on icon "Video Player" at bounding box center [819, 340] width 49 height 49
click at [867, 310] on div "40 seconds Tap to unmute" at bounding box center [523, 340] width 1047 height 681
click at [850, 322] on div "40 seconds Tap to unmute" at bounding box center [523, 340] width 1047 height 681
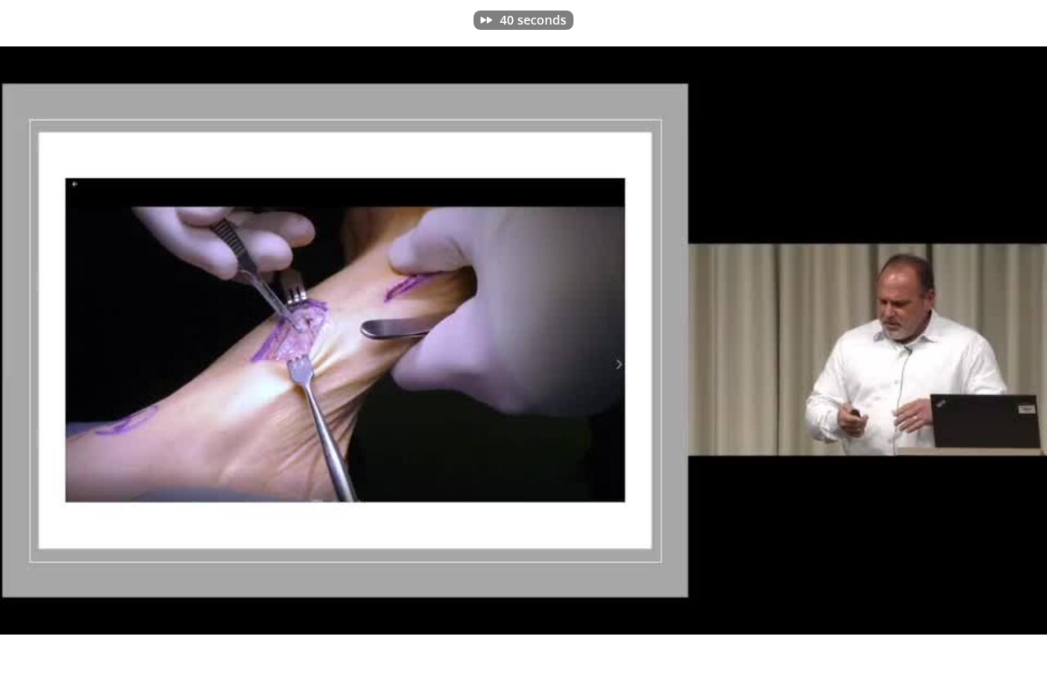
click at [828, 335] on icon "Video Player" at bounding box center [819, 340] width 49 height 49
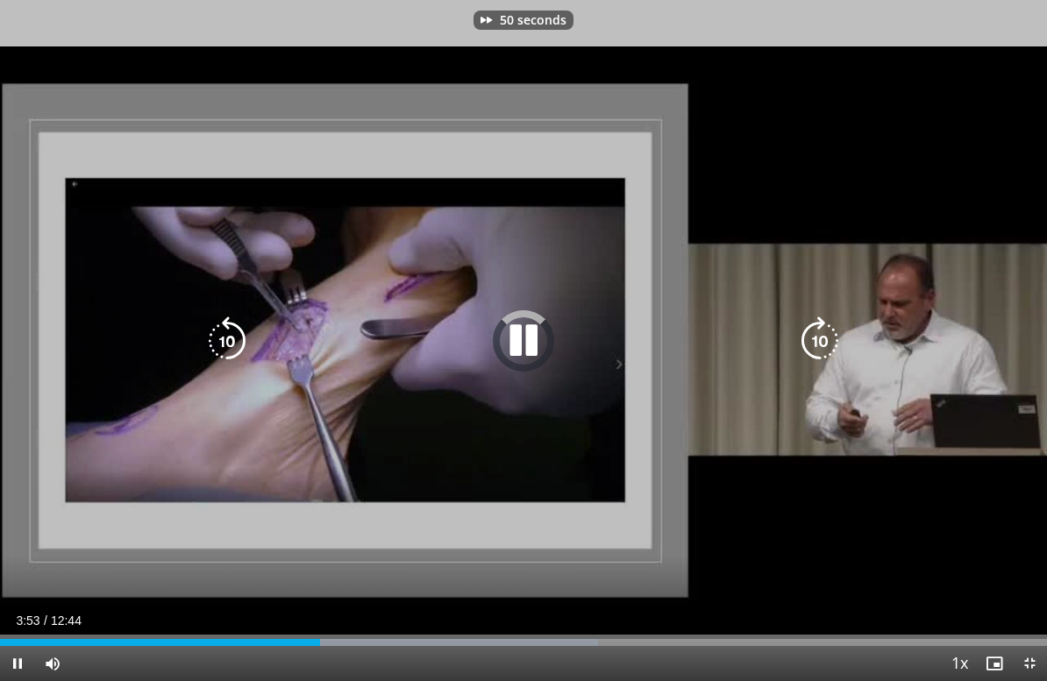
click at [828, 330] on icon "Video Player" at bounding box center [819, 340] width 49 height 49
click at [828, 331] on icon "Video Player" at bounding box center [819, 340] width 49 height 49
click at [829, 328] on icon "Video Player" at bounding box center [819, 340] width 49 height 49
click at [833, 325] on icon "Video Player" at bounding box center [819, 340] width 49 height 49
click at [220, 323] on icon "Video Player" at bounding box center [226, 340] width 49 height 49
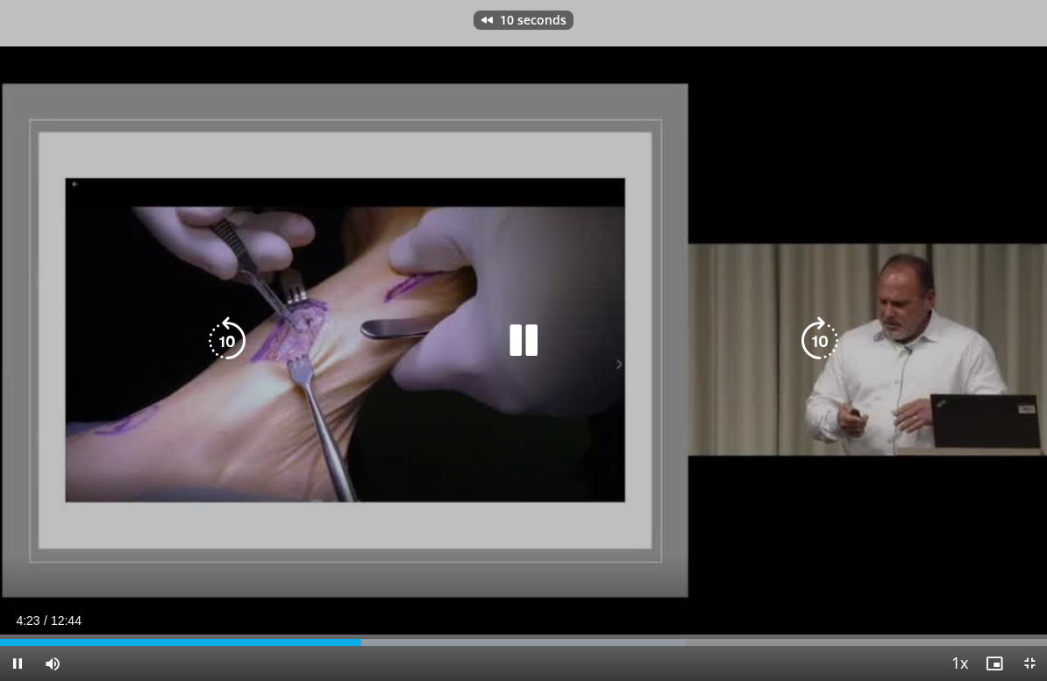
click at [218, 324] on icon "Video Player" at bounding box center [226, 340] width 49 height 49
click at [829, 338] on icon "Video Player" at bounding box center [819, 340] width 49 height 49
click at [833, 348] on icon "Video Player" at bounding box center [819, 340] width 49 height 49
click at [837, 337] on icon "Video Player" at bounding box center [819, 340] width 49 height 49
click at [834, 338] on icon "Video Player" at bounding box center [819, 340] width 49 height 49
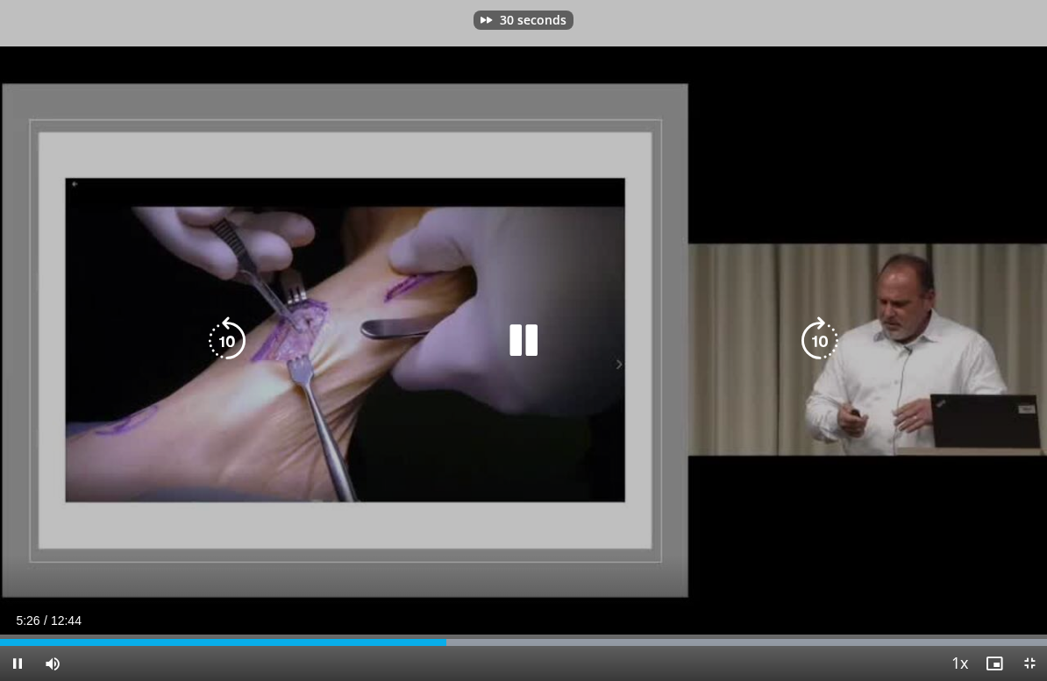
click at [833, 337] on icon "Video Player" at bounding box center [819, 340] width 49 height 49
click at [833, 339] on icon "Video Player" at bounding box center [819, 340] width 49 height 49
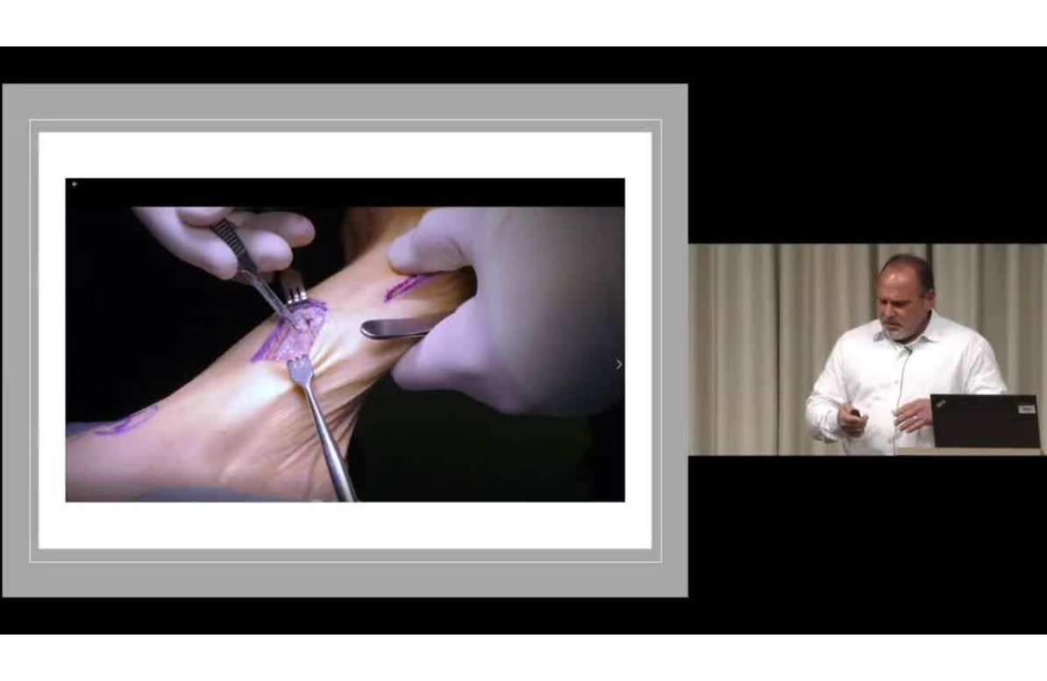
click at [63, 444] on div "50 seconds Tap to unmute" at bounding box center [523, 340] width 1047 height 681
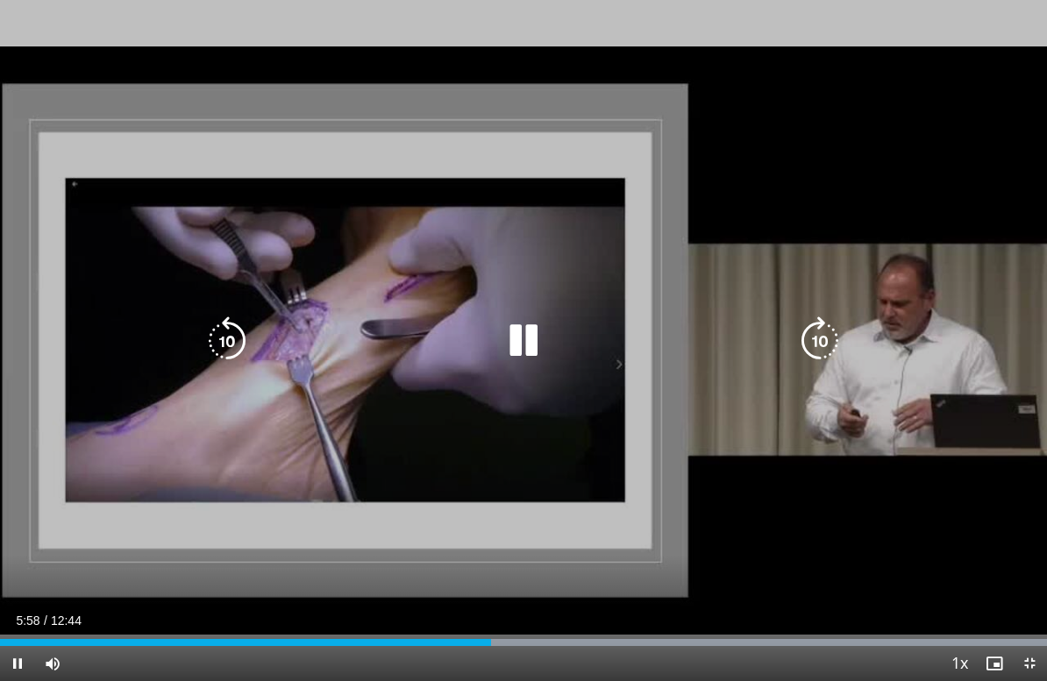
click at [822, 329] on icon "Video Player" at bounding box center [819, 340] width 49 height 49
click at [836, 334] on icon "Video Player" at bounding box center [819, 340] width 49 height 49
click at [834, 336] on icon "Video Player" at bounding box center [819, 340] width 49 height 49
click at [834, 340] on icon "Video Player" at bounding box center [819, 340] width 49 height 49
click at [831, 334] on icon "Video Player" at bounding box center [819, 340] width 49 height 49
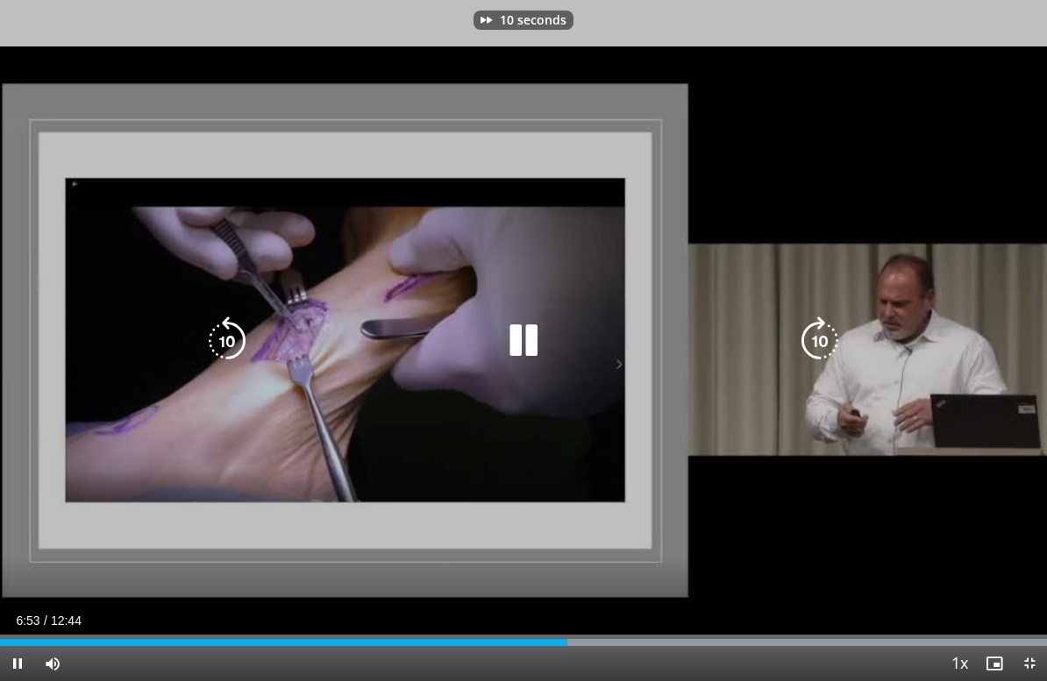
click at [832, 342] on icon "Video Player" at bounding box center [819, 340] width 49 height 49
click at [824, 331] on icon "Video Player" at bounding box center [819, 340] width 49 height 49
click at [827, 343] on icon "Video Player" at bounding box center [819, 340] width 49 height 49
click at [831, 334] on icon "Video Player" at bounding box center [819, 340] width 49 height 49
click at [832, 346] on icon "Video Player" at bounding box center [819, 340] width 49 height 49
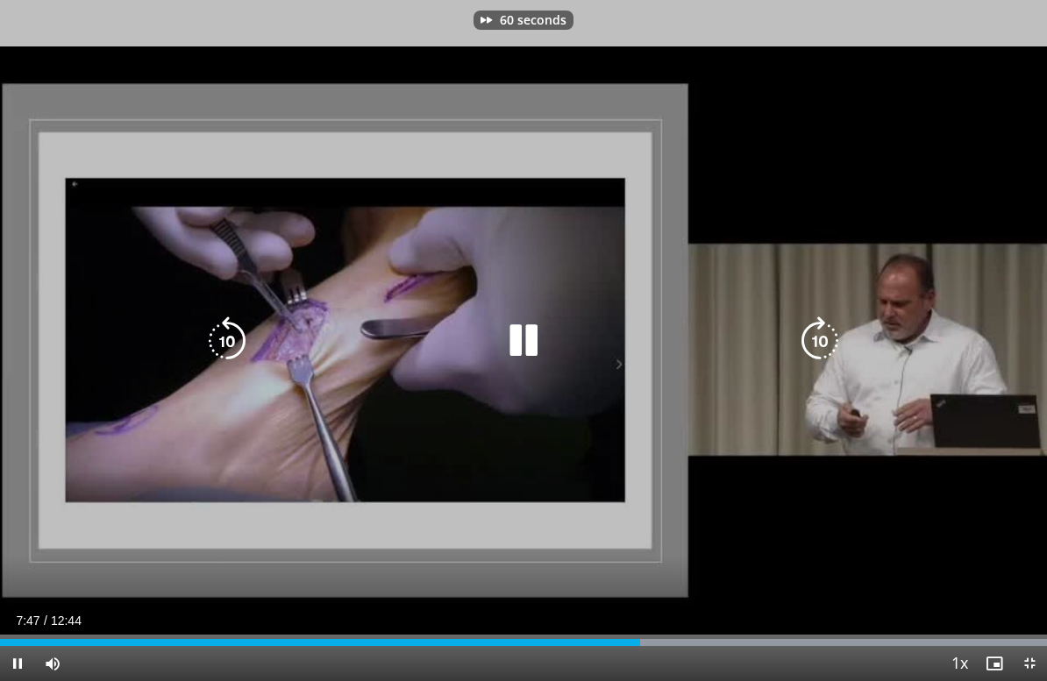
click at [835, 332] on icon "Video Player" at bounding box center [819, 340] width 49 height 49
click at [824, 339] on icon "Video Player" at bounding box center [819, 340] width 49 height 49
click at [824, 337] on icon "Video Player" at bounding box center [819, 340] width 49 height 49
click at [820, 326] on icon "Video Player" at bounding box center [819, 340] width 49 height 49
click at [832, 325] on icon "Video Player" at bounding box center [819, 340] width 49 height 49
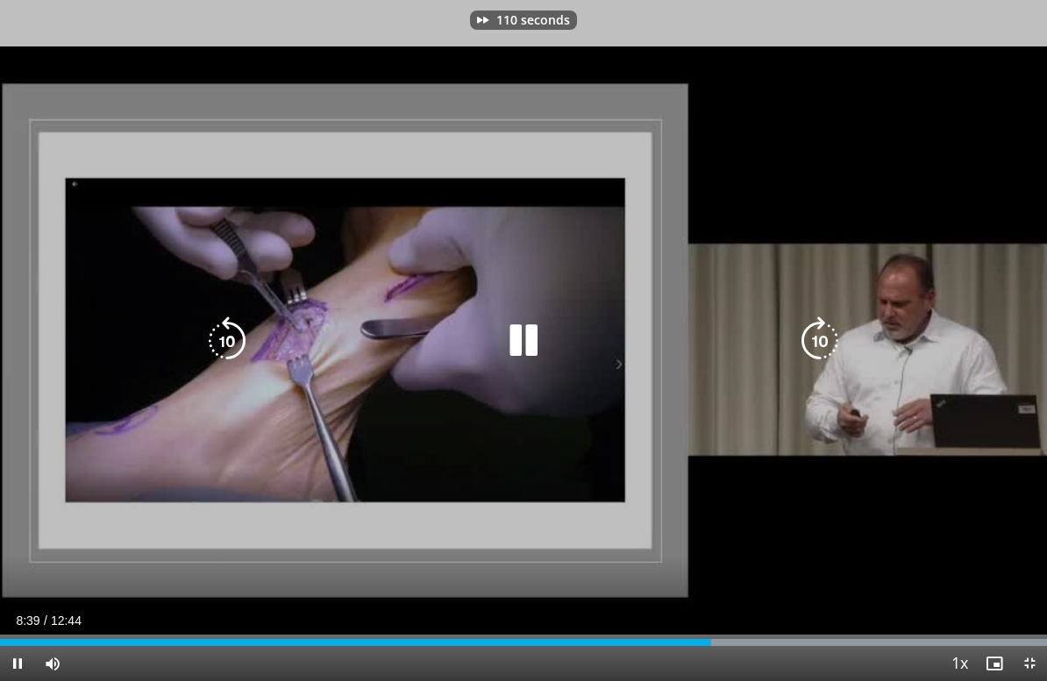
click at [809, 330] on icon "Video Player" at bounding box center [819, 340] width 49 height 49
click at [807, 332] on icon "Video Player" at bounding box center [819, 340] width 49 height 49
click at [804, 328] on icon "Video Player" at bounding box center [819, 340] width 49 height 49
click at [821, 330] on icon "Video Player" at bounding box center [819, 340] width 49 height 49
click at [819, 329] on icon "Video Player" at bounding box center [819, 340] width 49 height 49
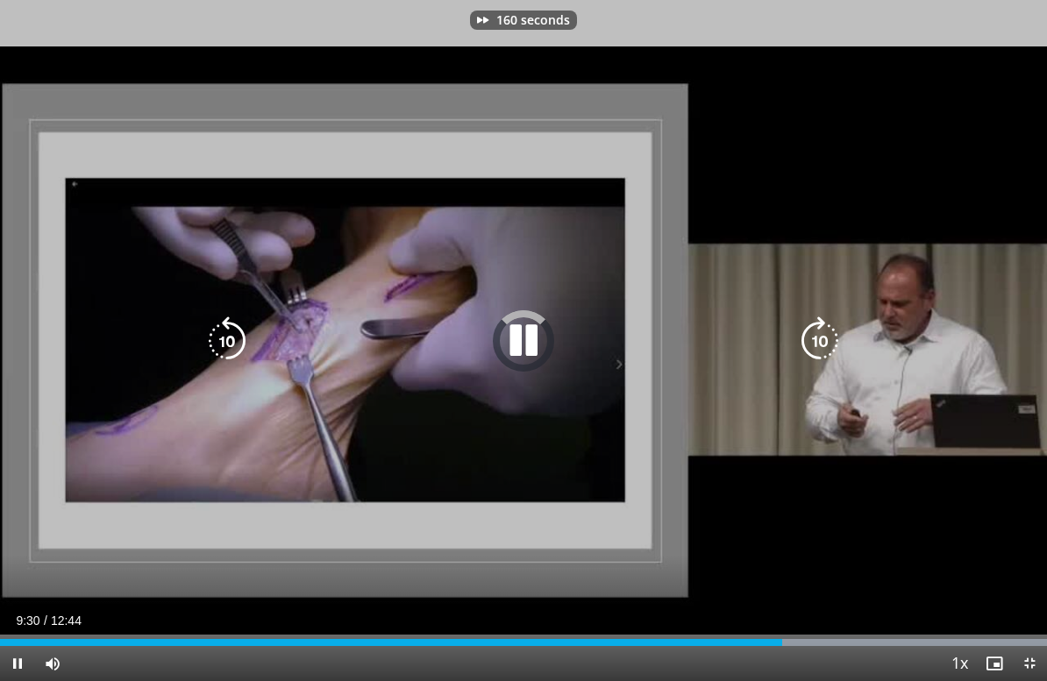
click at [817, 330] on icon "Video Player" at bounding box center [819, 340] width 49 height 49
click at [814, 325] on icon "Video Player" at bounding box center [819, 340] width 49 height 49
click at [812, 330] on icon "Video Player" at bounding box center [819, 340] width 49 height 49
click at [811, 329] on icon "Video Player" at bounding box center [819, 340] width 49 height 49
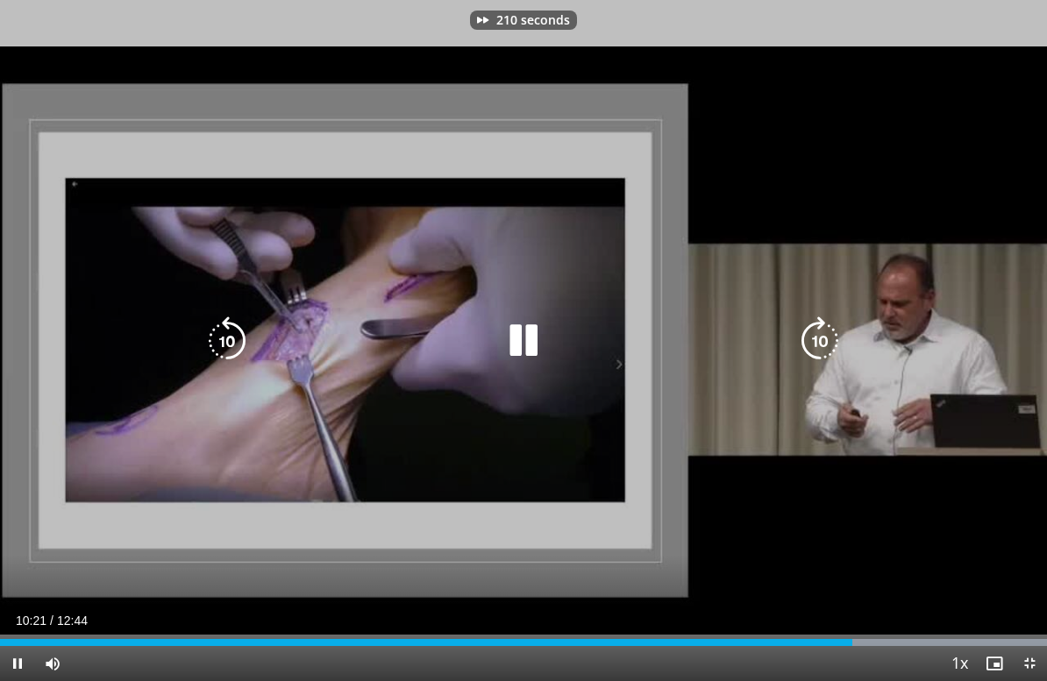
click at [811, 326] on icon "Video Player" at bounding box center [819, 340] width 49 height 49
click at [808, 323] on icon "Video Player" at bounding box center [819, 340] width 49 height 49
click at [807, 326] on icon "Video Player" at bounding box center [819, 340] width 49 height 49
click at [806, 325] on icon "Video Player" at bounding box center [819, 340] width 49 height 49
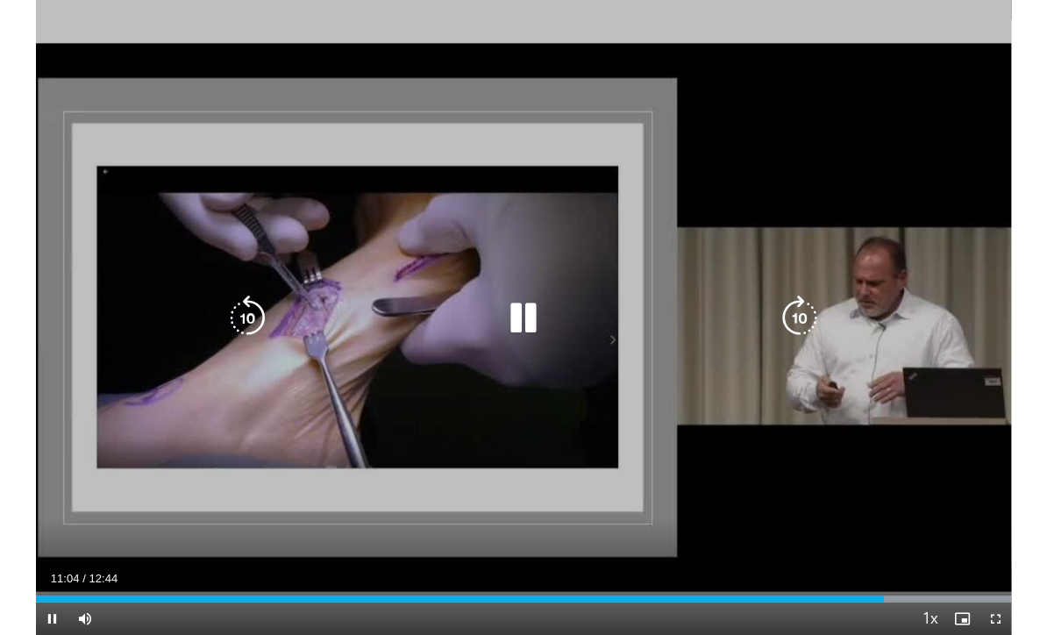
scroll to position [0, 0]
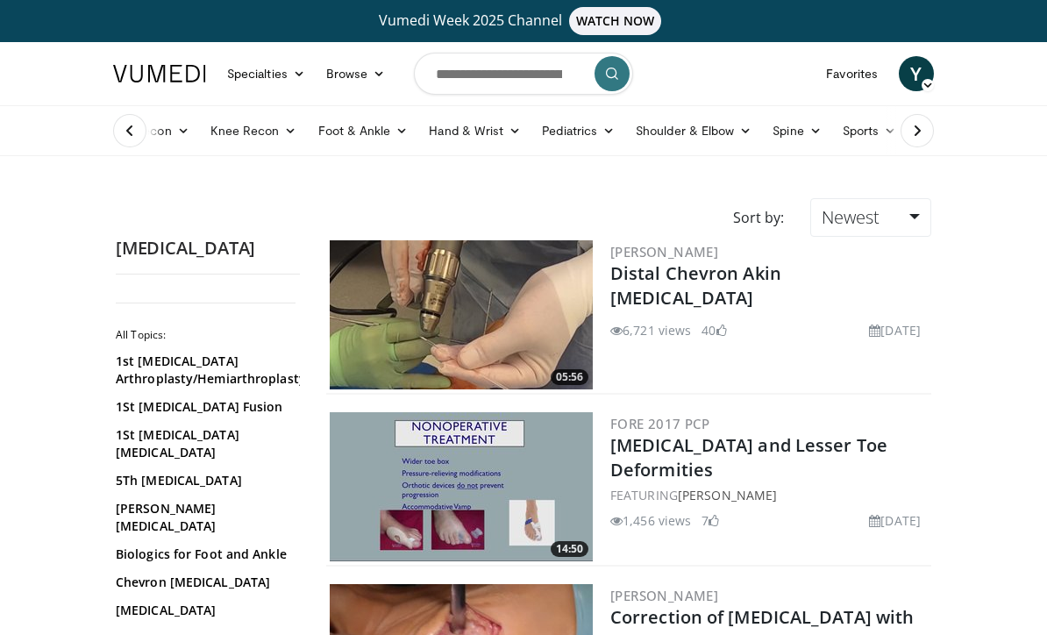
click at [157, 71] on img at bounding box center [159, 74] width 93 height 18
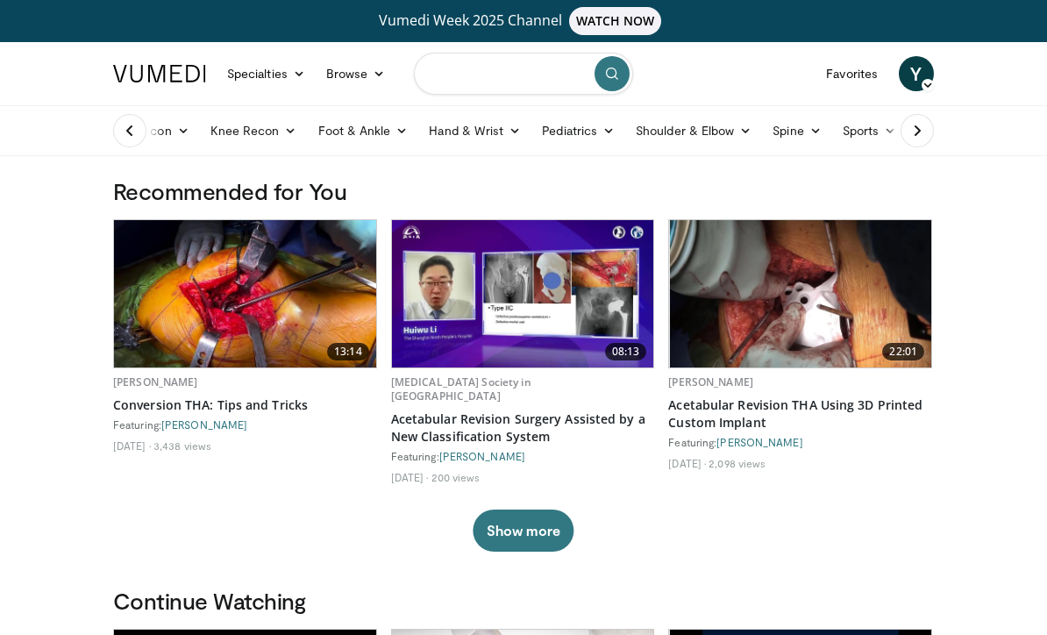
click at [504, 77] on input "Search topics, interventions" at bounding box center [523, 74] width 219 height 42
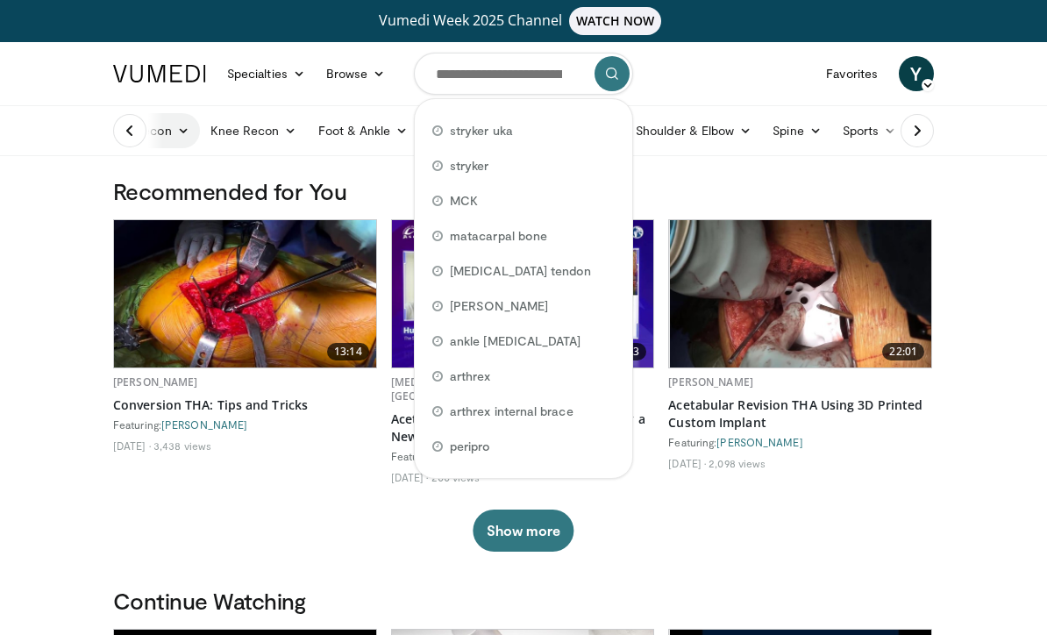
click at [180, 134] on icon at bounding box center [183, 130] width 12 height 12
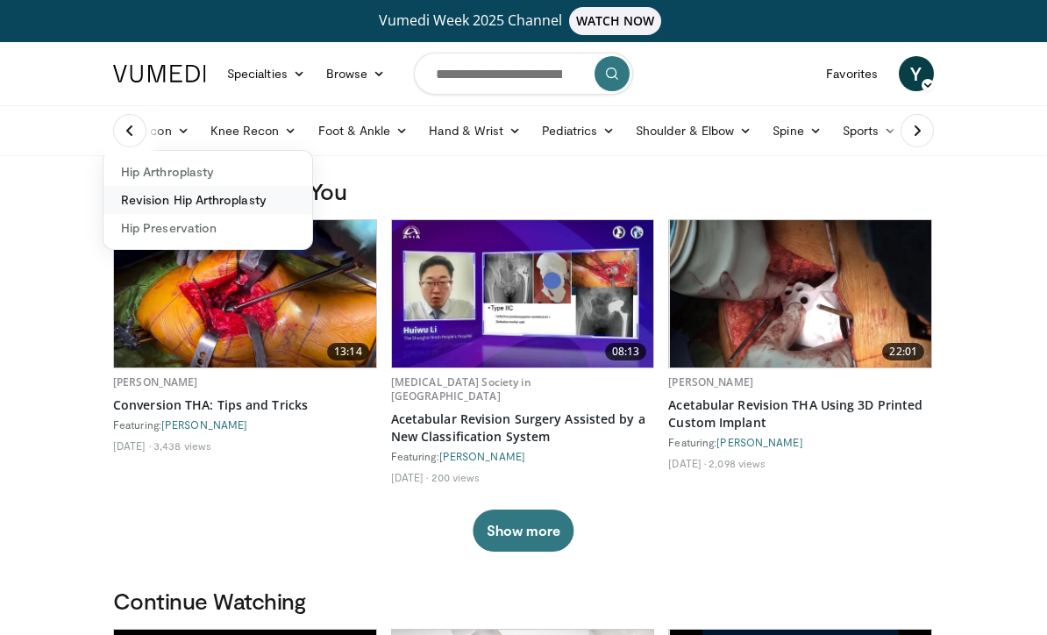
click at [144, 201] on link "Revision Hip Arthroplasty" at bounding box center [207, 200] width 209 height 28
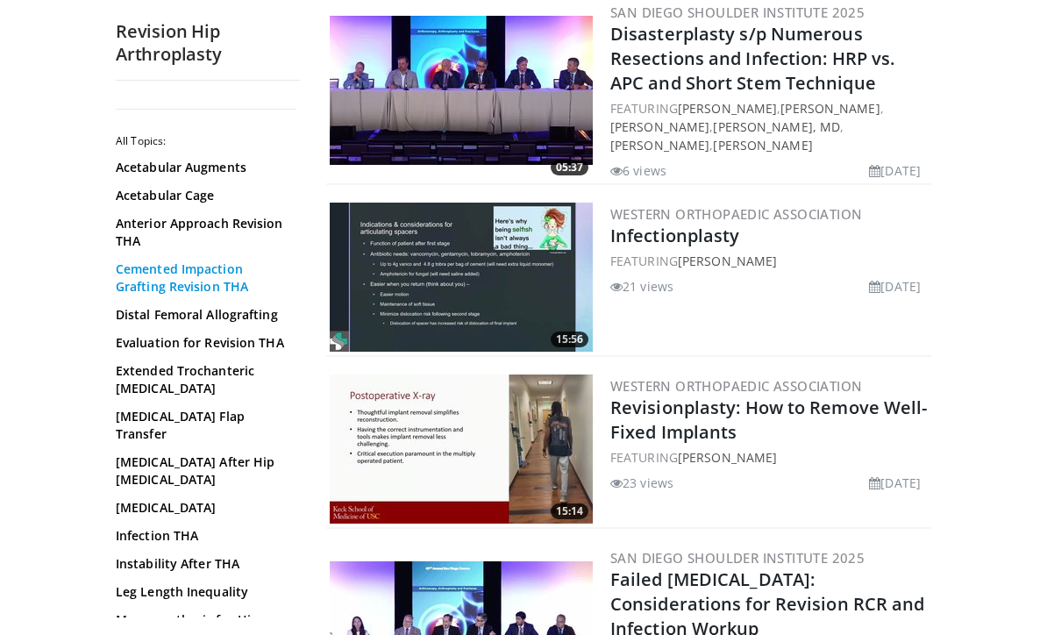
click at [145, 273] on link "Cemented Impaction Grafting Revision THA" at bounding box center [203, 277] width 175 height 35
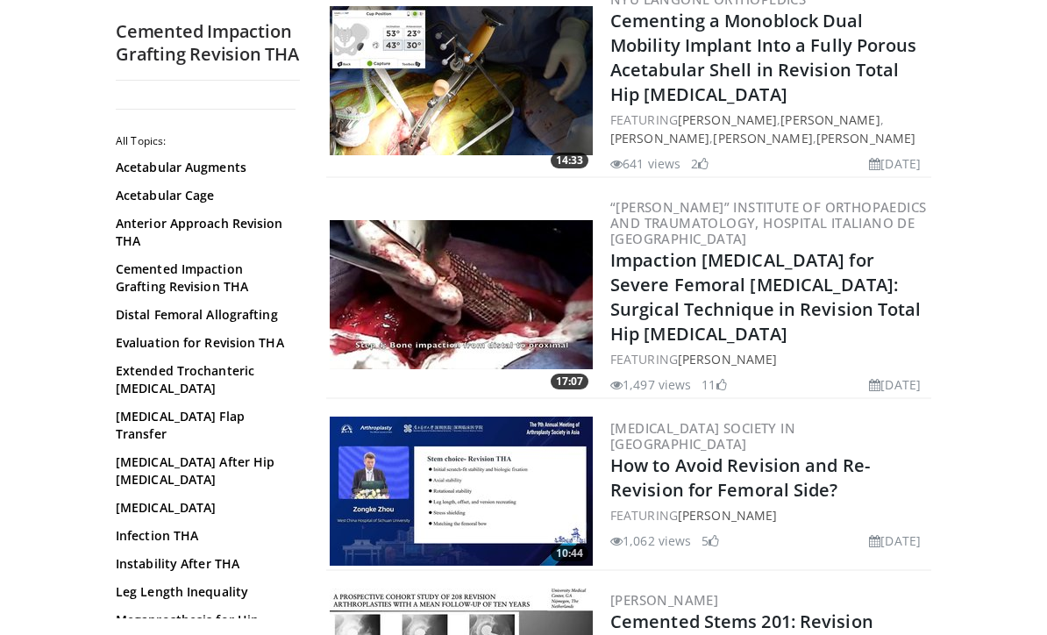
scroll to position [491, 0]
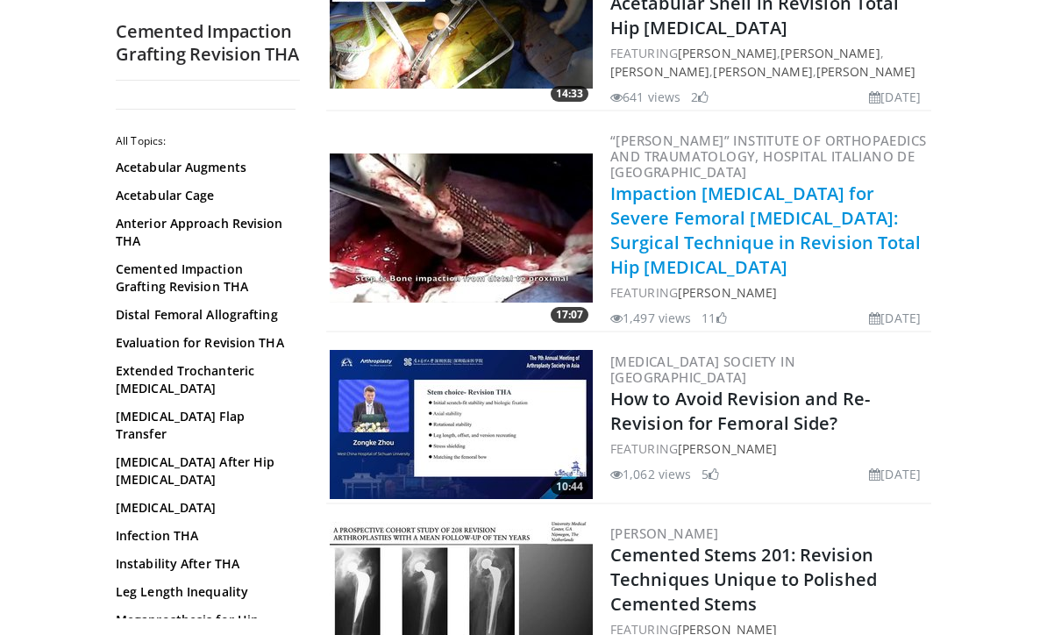
click at [801, 220] on link "Impaction [MEDICAL_DATA] for Severe Femoral [MEDICAL_DATA]: Surgical Technique …" at bounding box center [765, 229] width 311 height 97
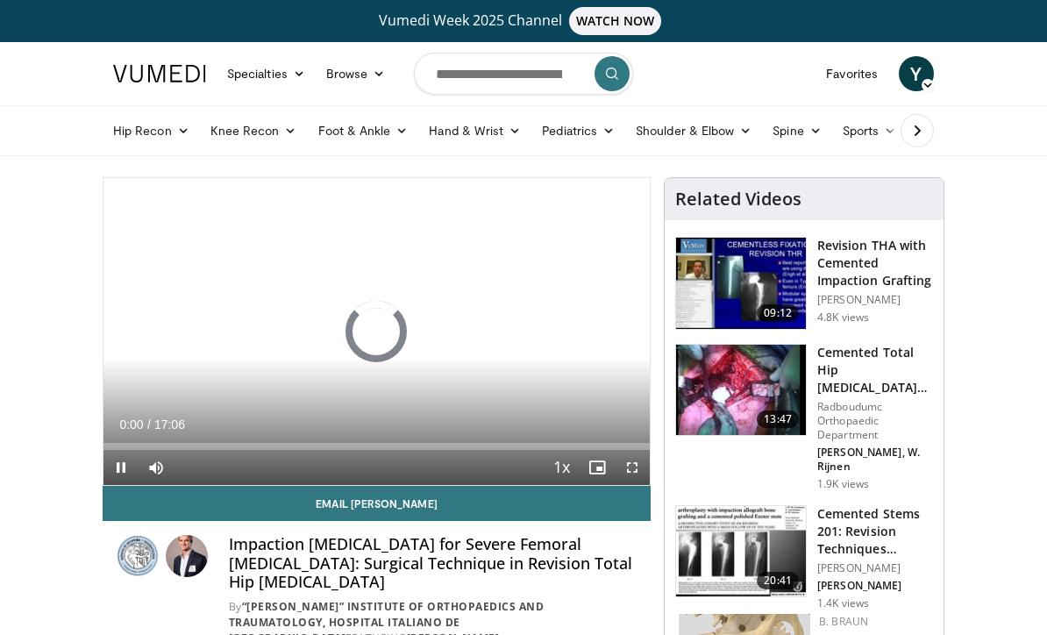
click at [648, 458] on span "Video Player" at bounding box center [631, 467] width 35 height 35
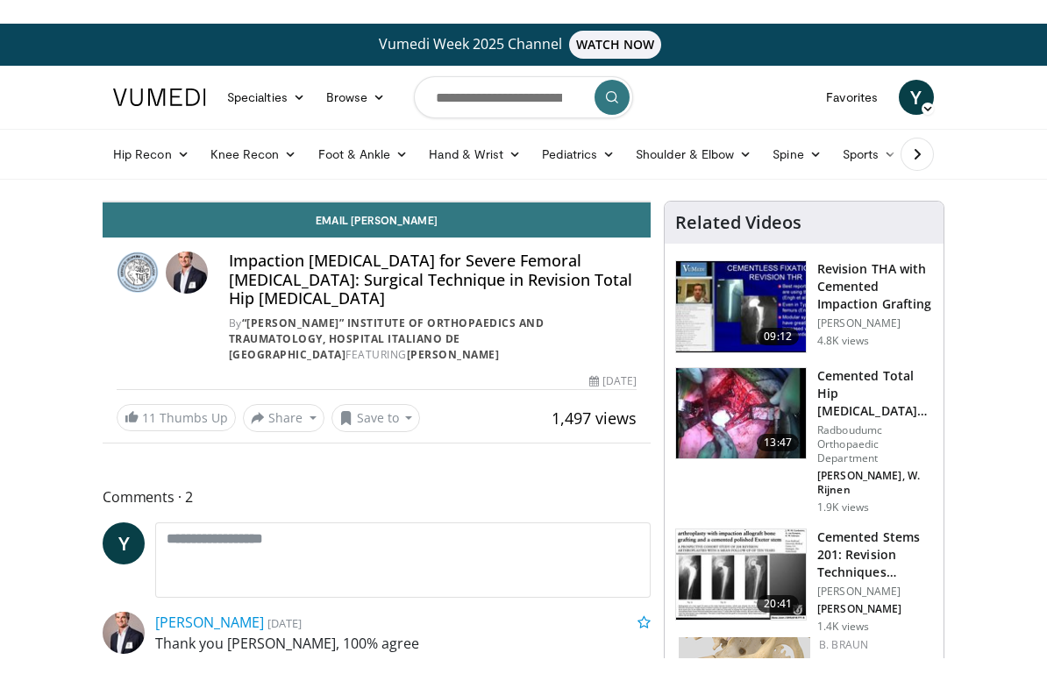
scroll to position [21, 0]
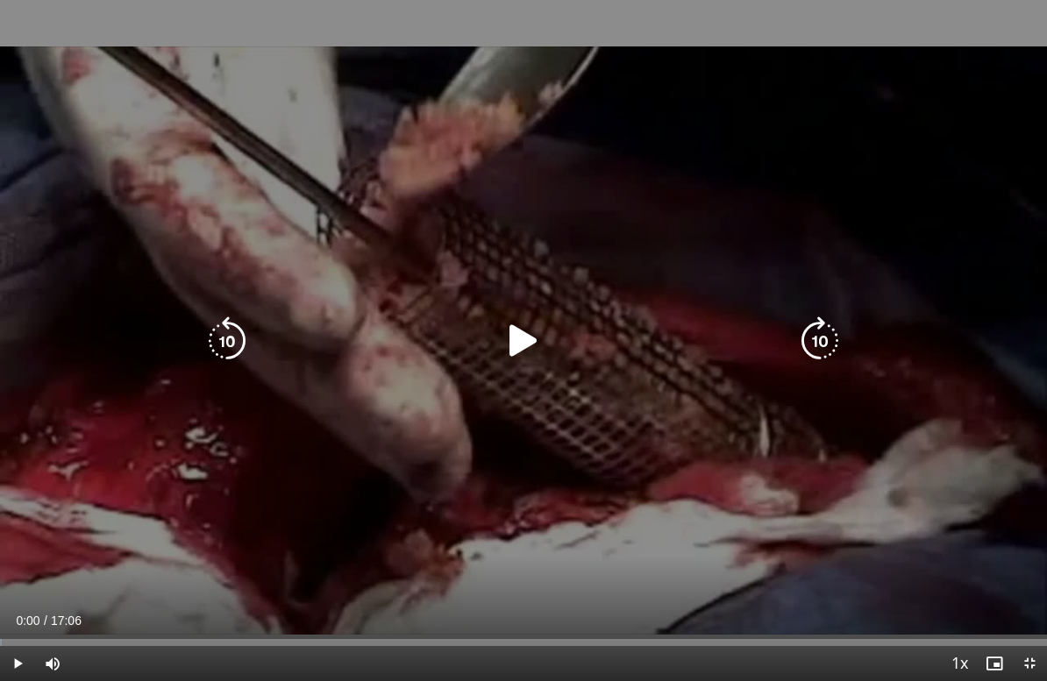
click at [972, 317] on div "10 seconds Tap to unmute" at bounding box center [523, 340] width 1047 height 681
click at [524, 348] on icon "Video Player" at bounding box center [523, 340] width 49 height 49
click at [827, 333] on icon "Video Player" at bounding box center [819, 340] width 49 height 49
click at [832, 337] on icon "Video Player" at bounding box center [819, 340] width 49 height 49
click at [835, 333] on icon "Video Player" at bounding box center [819, 340] width 49 height 49
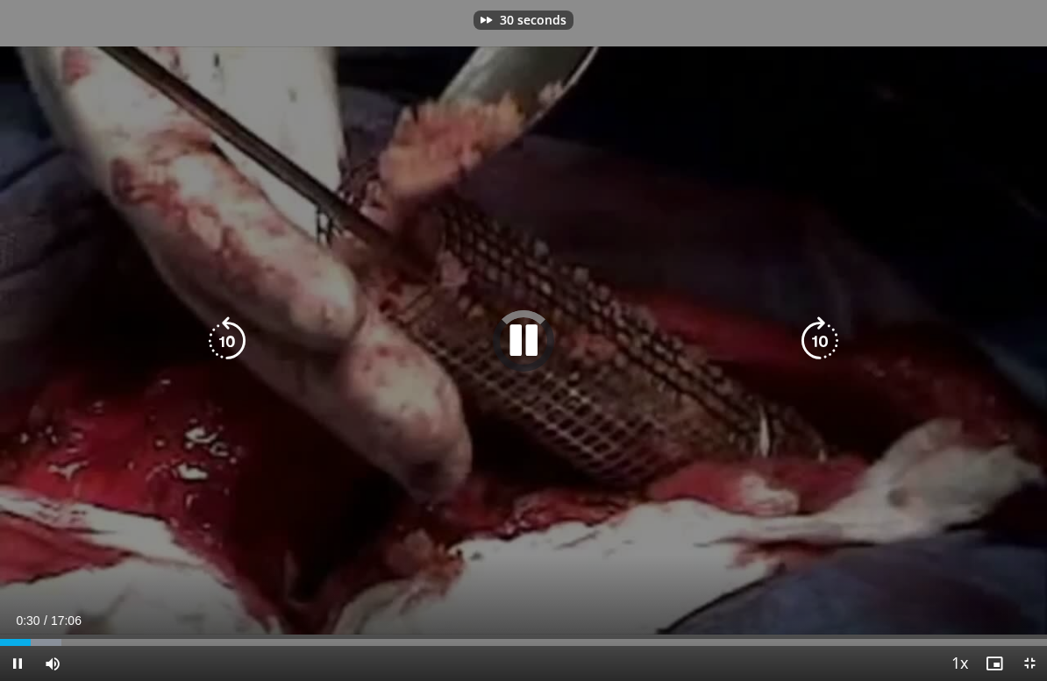
click at [835, 330] on icon "Video Player" at bounding box center [819, 340] width 49 height 49
click at [836, 332] on icon "Video Player" at bounding box center [819, 340] width 49 height 49
click at [824, 338] on icon "Video Player" at bounding box center [819, 340] width 49 height 49
click at [825, 338] on icon "Video Player" at bounding box center [819, 340] width 49 height 49
click at [829, 338] on icon "Video Player" at bounding box center [819, 340] width 49 height 49
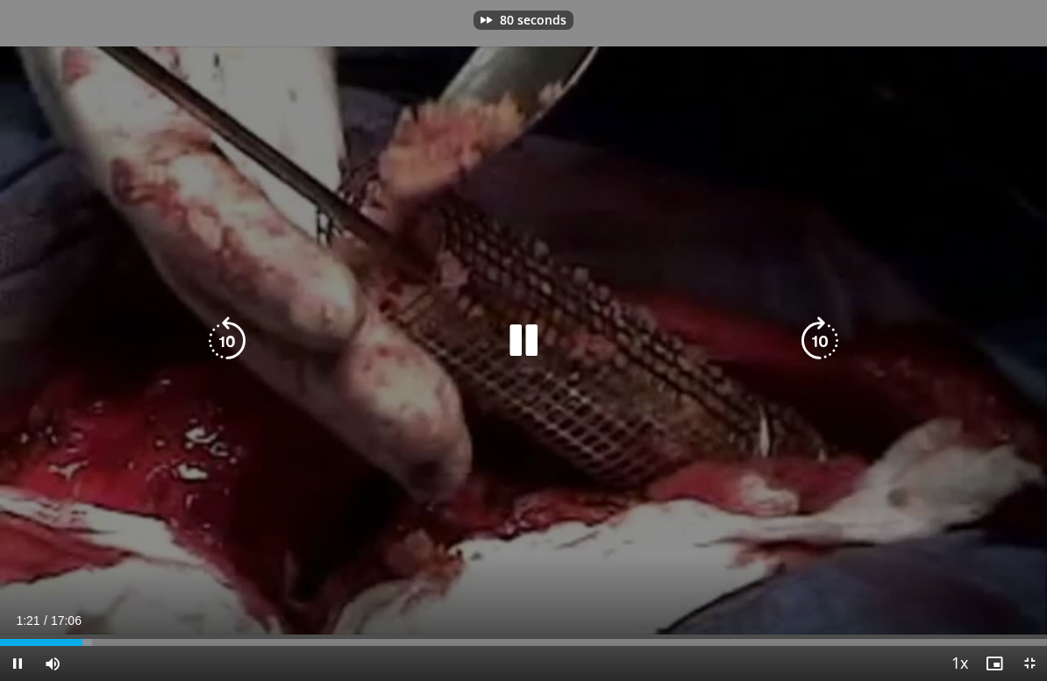
click at [820, 344] on icon "Video Player" at bounding box center [819, 340] width 49 height 49
click at [821, 343] on icon "Video Player" at bounding box center [819, 340] width 49 height 49
click at [820, 342] on icon "Video Player" at bounding box center [819, 340] width 49 height 49
click at [819, 344] on icon "Video Player" at bounding box center [819, 340] width 49 height 49
click at [820, 333] on icon "Video Player" at bounding box center [819, 340] width 49 height 49
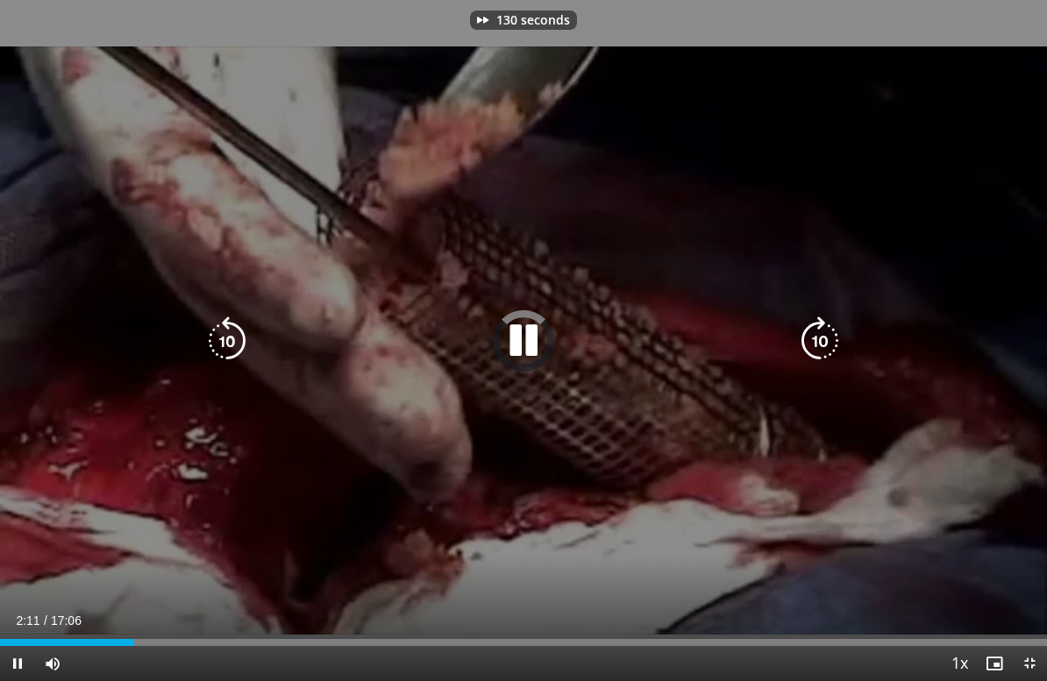
click at [819, 337] on icon "Video Player" at bounding box center [819, 340] width 49 height 49
click at [807, 342] on icon "Video Player" at bounding box center [819, 340] width 49 height 49
click at [808, 342] on icon "Video Player" at bounding box center [819, 340] width 49 height 49
click at [805, 346] on icon "Video Player" at bounding box center [819, 340] width 49 height 49
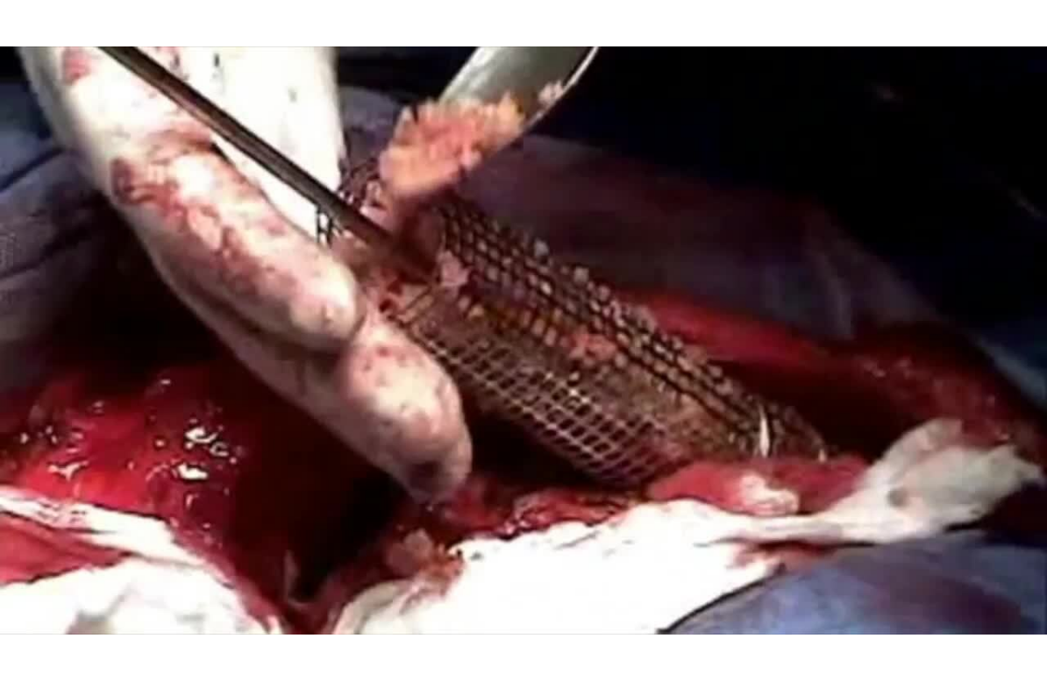
click at [813, 321] on icon "Video Player" at bounding box center [819, 340] width 49 height 49
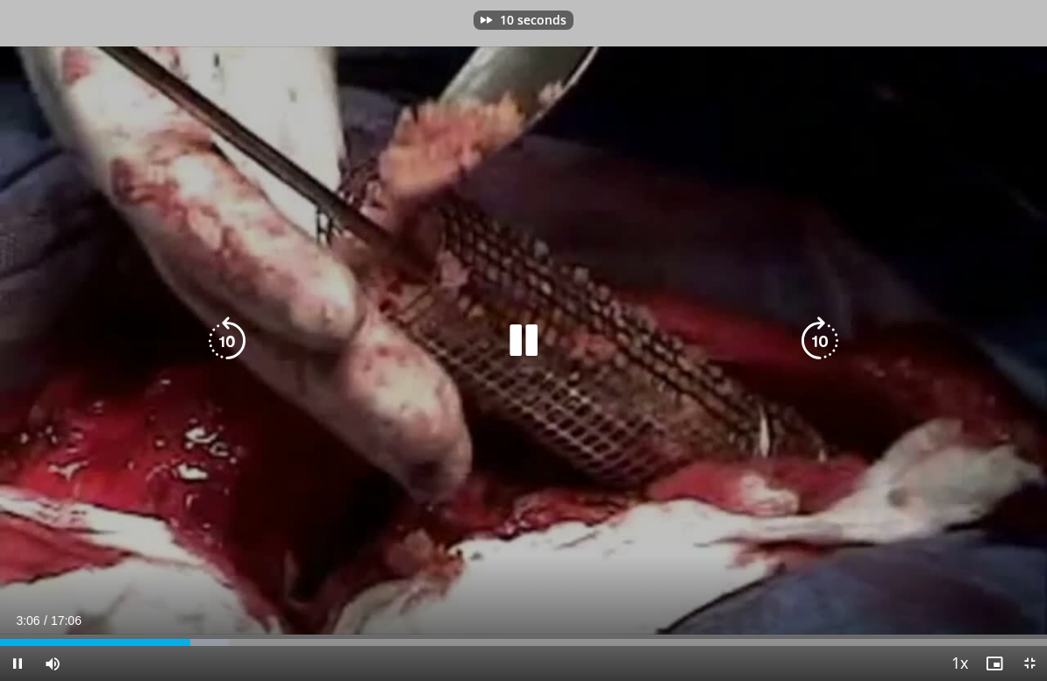
click at [834, 330] on icon "Video Player" at bounding box center [819, 340] width 49 height 49
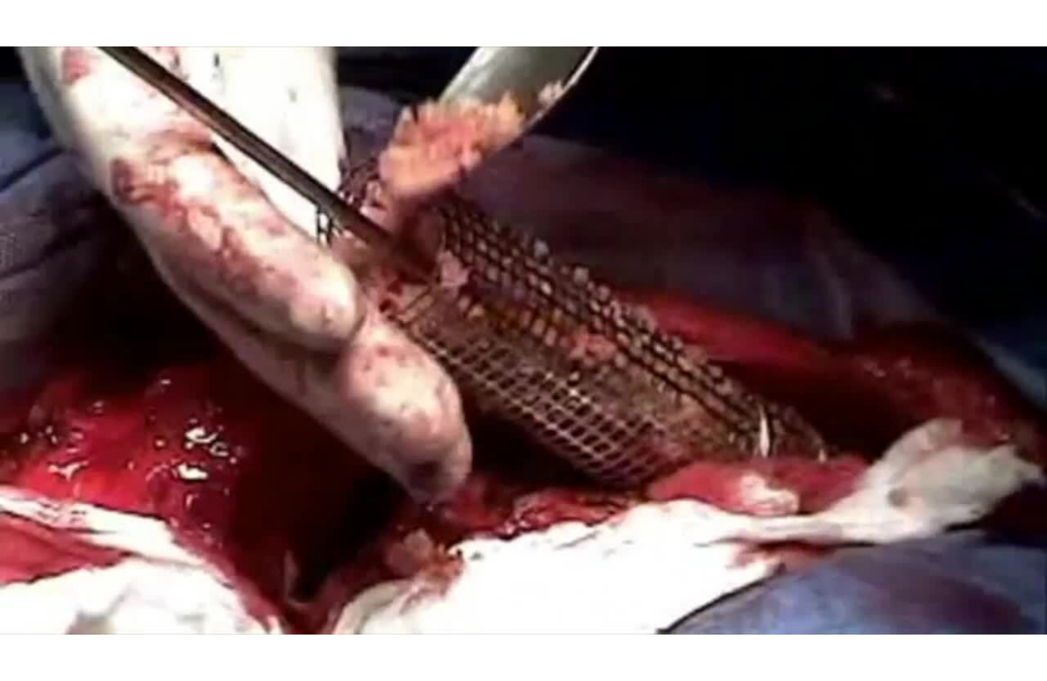
click at [506, 342] on icon "Video Player" at bounding box center [523, 340] width 49 height 49
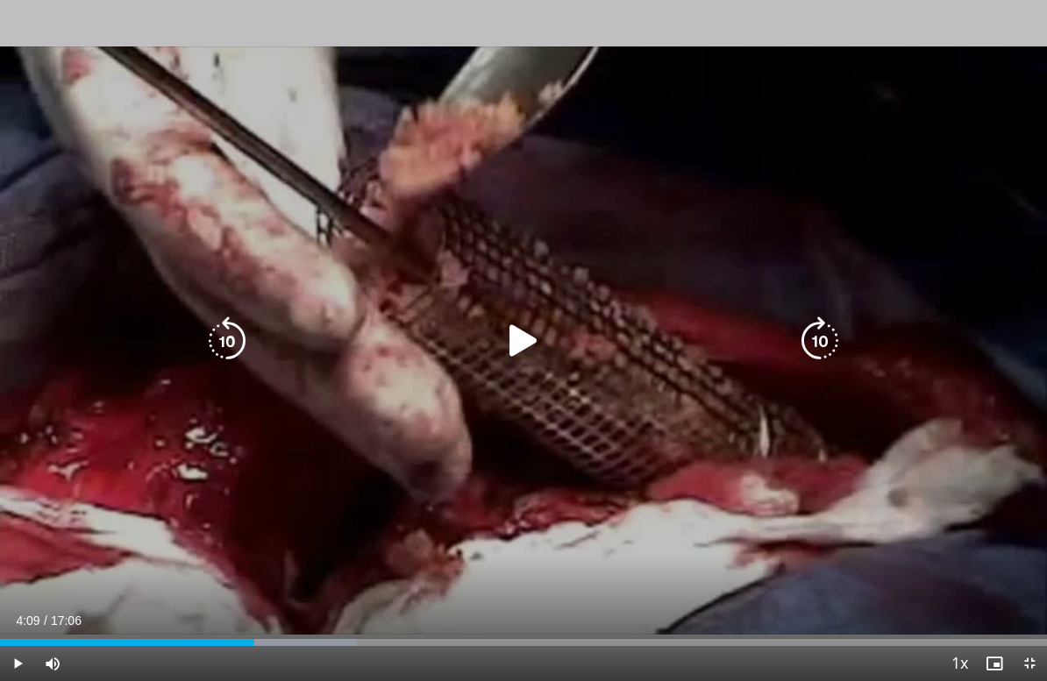
click at [530, 349] on icon "Video Player" at bounding box center [523, 340] width 49 height 49
click at [832, 349] on icon "Video Player" at bounding box center [819, 340] width 49 height 49
click at [818, 339] on icon "Video Player" at bounding box center [819, 340] width 49 height 49
click at [839, 358] on icon "Video Player" at bounding box center [819, 340] width 49 height 49
click at [825, 347] on icon "Video Player" at bounding box center [819, 340] width 49 height 49
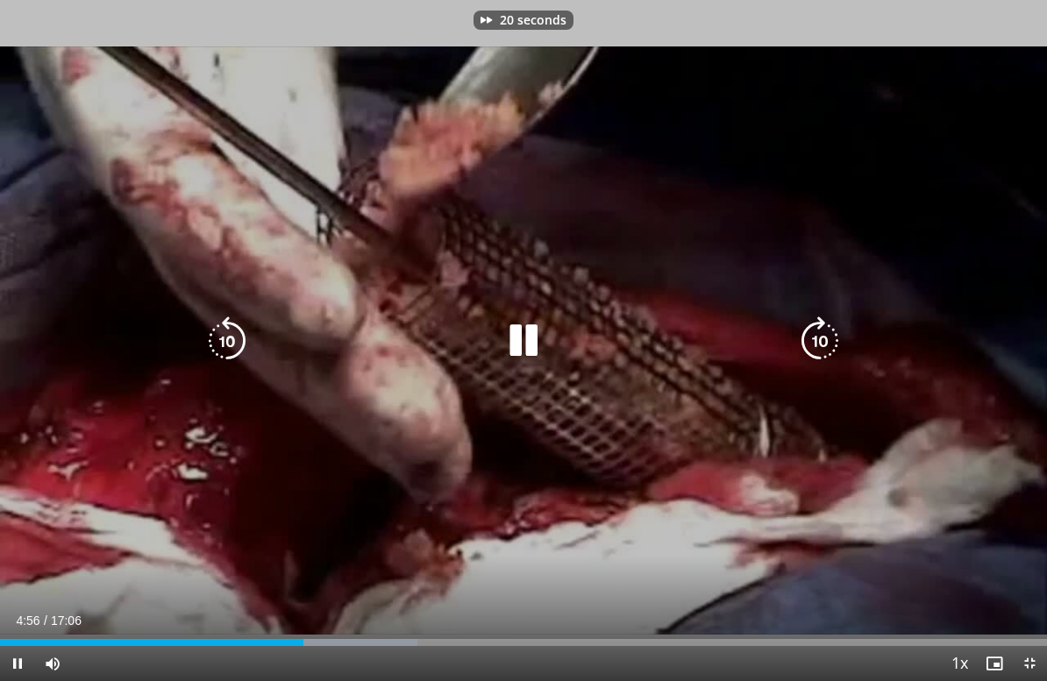
click at [834, 333] on icon "Video Player" at bounding box center [819, 340] width 49 height 49
click at [827, 339] on icon "Video Player" at bounding box center [819, 340] width 49 height 49
click at [833, 337] on icon "Video Player" at bounding box center [819, 340] width 49 height 49
click at [838, 331] on icon "Video Player" at bounding box center [819, 340] width 49 height 49
click at [814, 352] on icon "Video Player" at bounding box center [819, 340] width 49 height 49
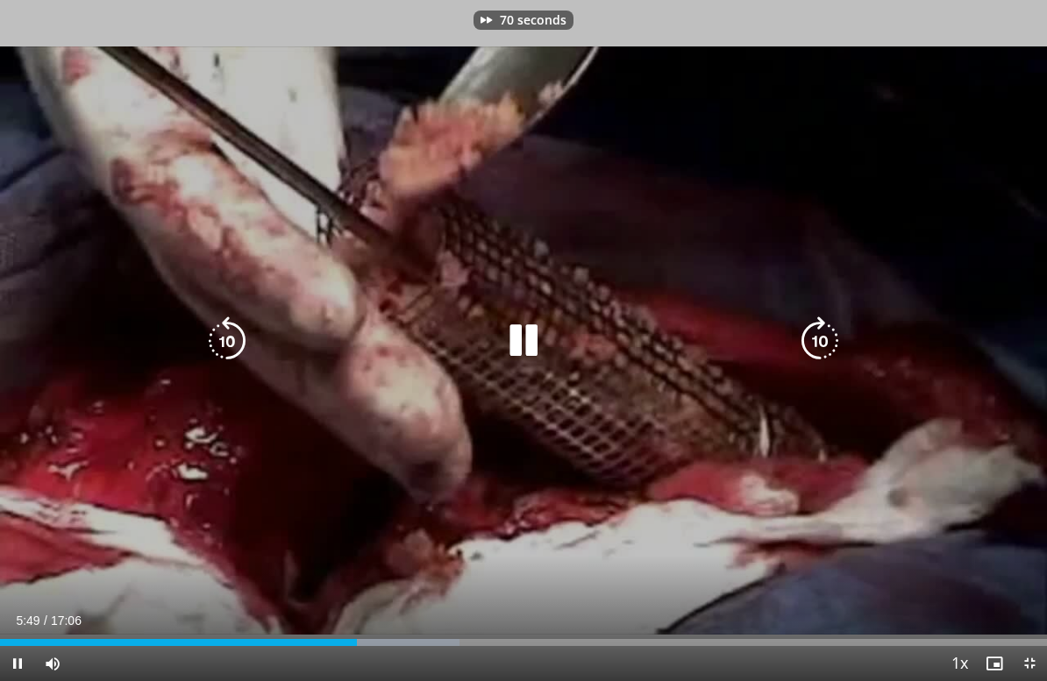
click at [828, 349] on icon "Video Player" at bounding box center [819, 340] width 49 height 49
click at [831, 340] on icon "Video Player" at bounding box center [819, 340] width 49 height 49
click at [828, 343] on icon "Video Player" at bounding box center [819, 340] width 49 height 49
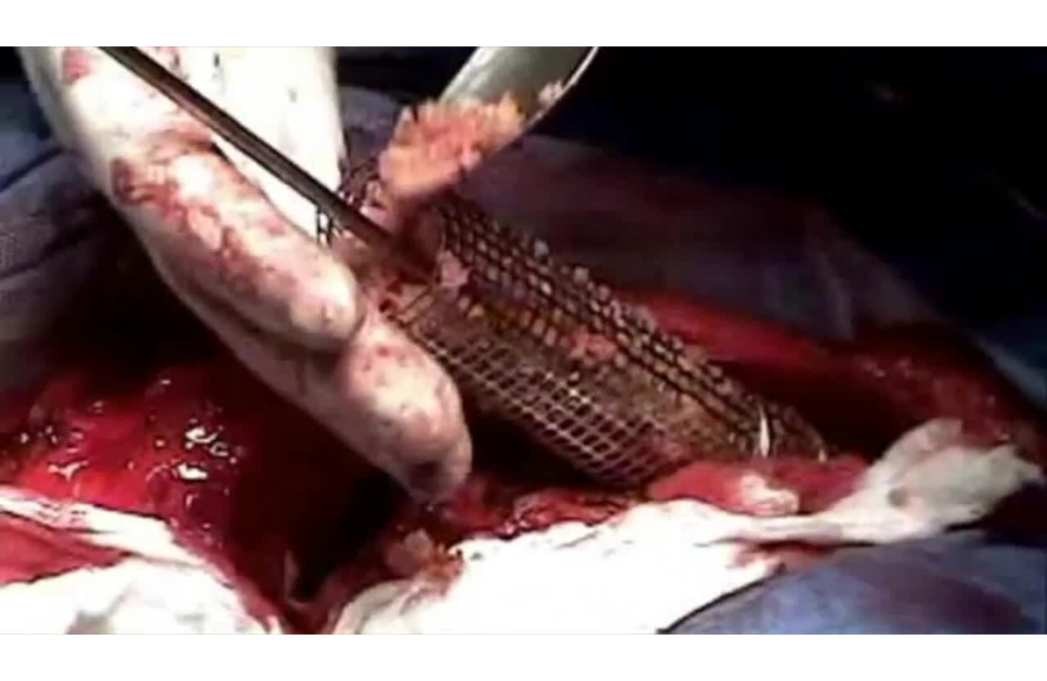
click at [841, 330] on icon "Video Player" at bounding box center [819, 340] width 49 height 49
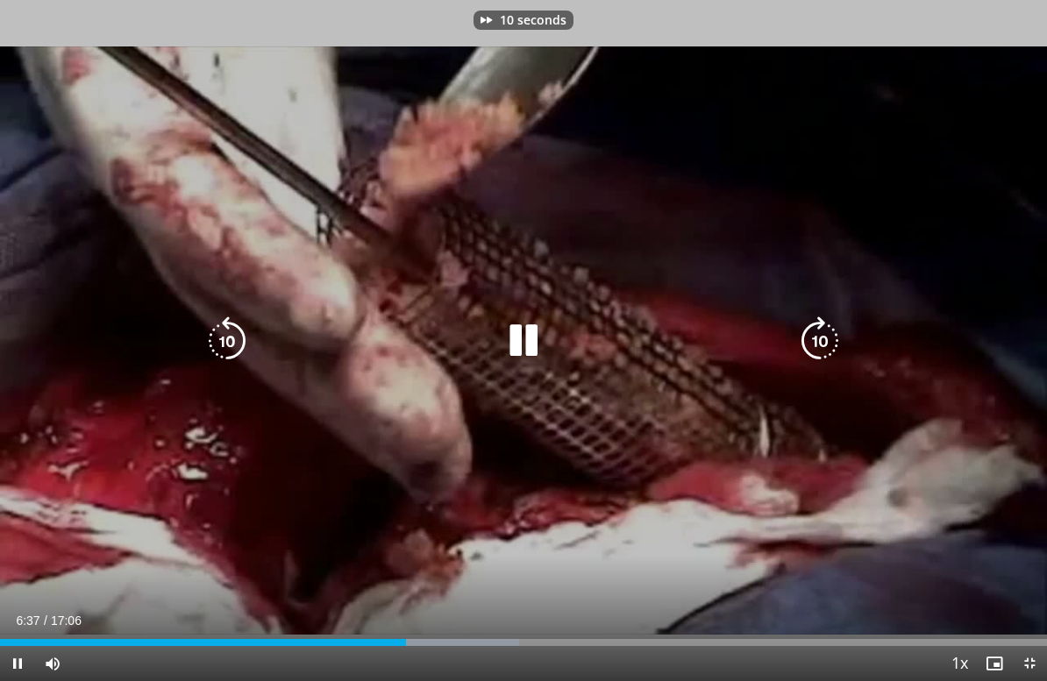
click at [804, 323] on icon "Video Player" at bounding box center [819, 340] width 49 height 49
click at [826, 334] on icon "Video Player" at bounding box center [819, 340] width 49 height 49
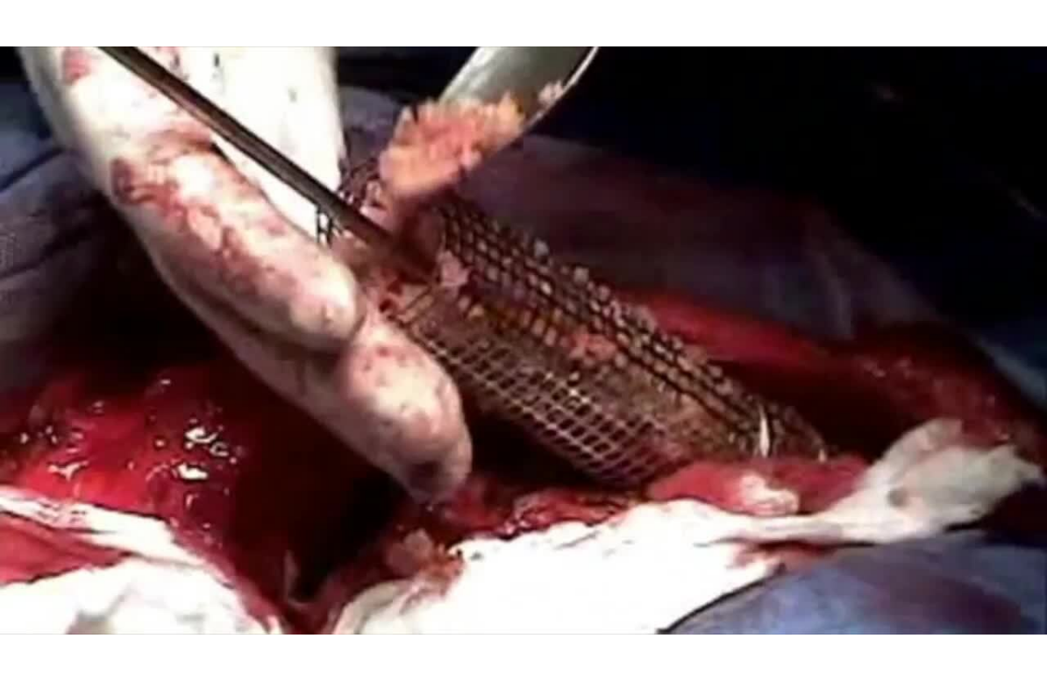
click at [229, 345] on icon "Video Player" at bounding box center [226, 340] width 49 height 49
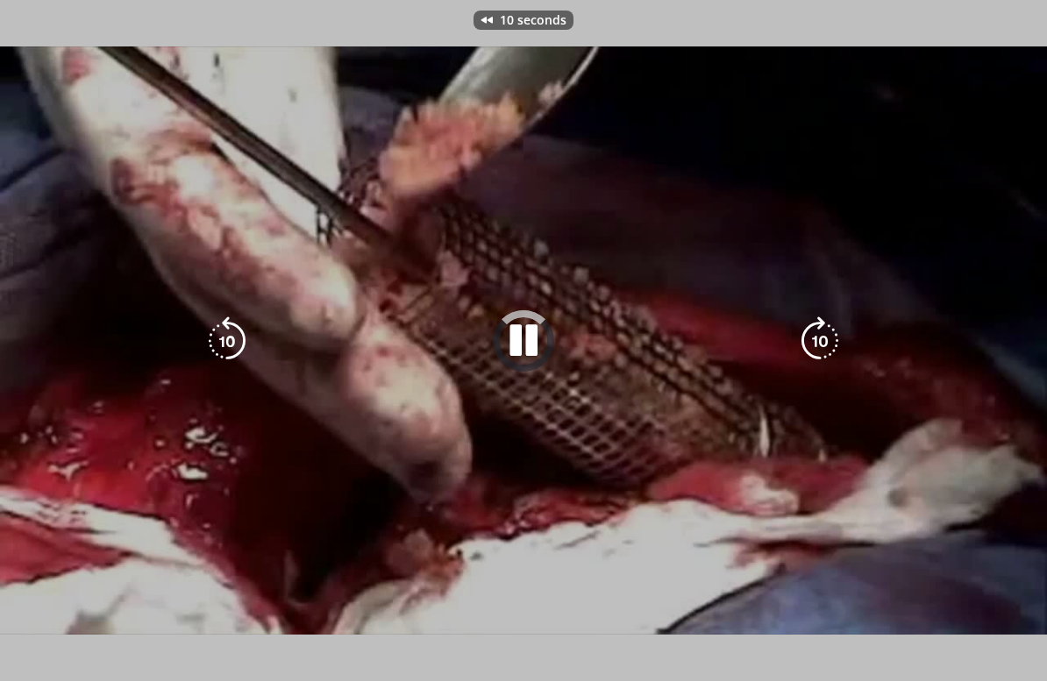
click at [244, 334] on icon "Video Player" at bounding box center [226, 340] width 49 height 49
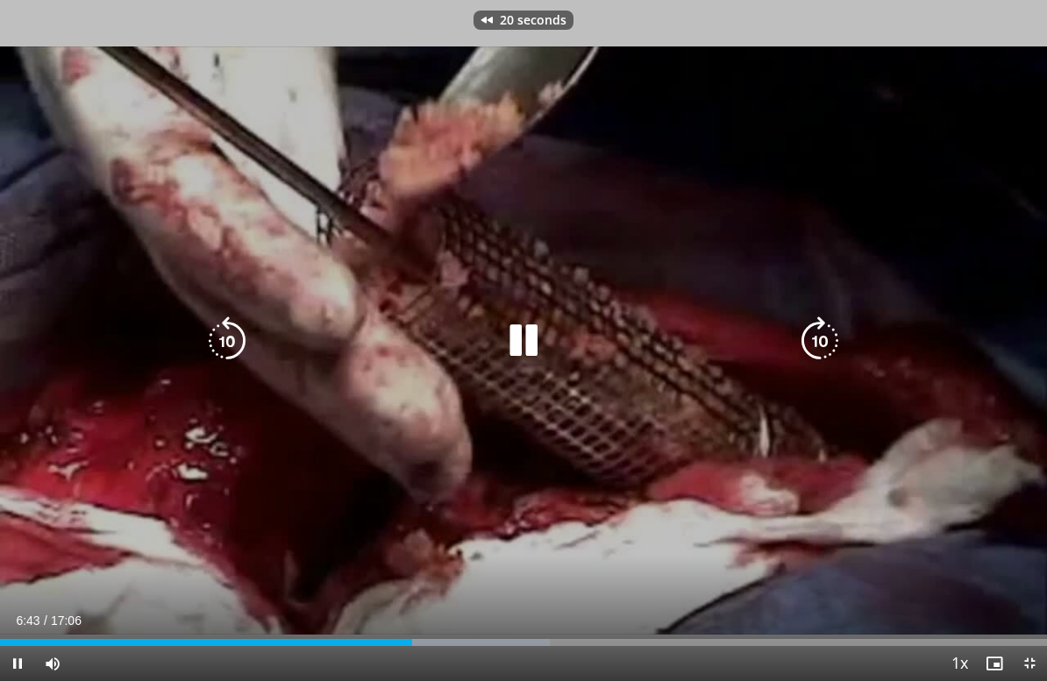
click at [817, 331] on icon "Video Player" at bounding box center [819, 340] width 49 height 49
click at [835, 316] on icon "Video Player" at bounding box center [819, 340] width 49 height 49
click at [830, 328] on icon "Video Player" at bounding box center [819, 340] width 49 height 49
click at [836, 340] on icon "Video Player" at bounding box center [819, 340] width 49 height 49
click at [824, 333] on icon "Video Player" at bounding box center [819, 340] width 49 height 49
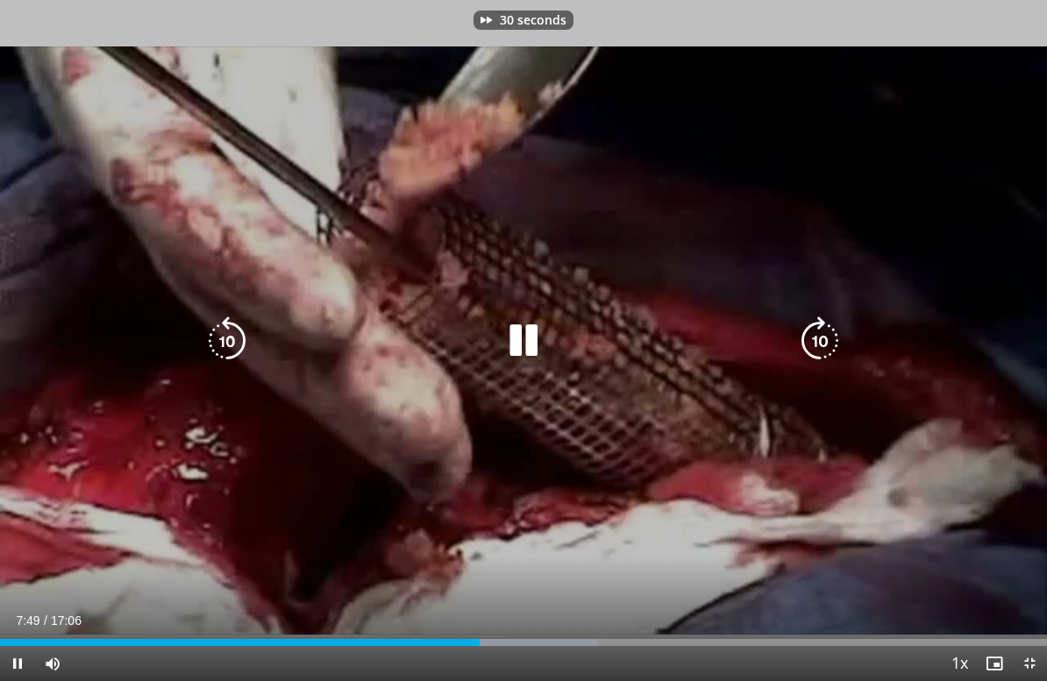
click at [822, 335] on icon "Video Player" at bounding box center [819, 340] width 49 height 49
click at [825, 330] on icon "Video Player" at bounding box center [819, 340] width 49 height 49
click at [820, 330] on icon "Video Player" at bounding box center [819, 340] width 49 height 49
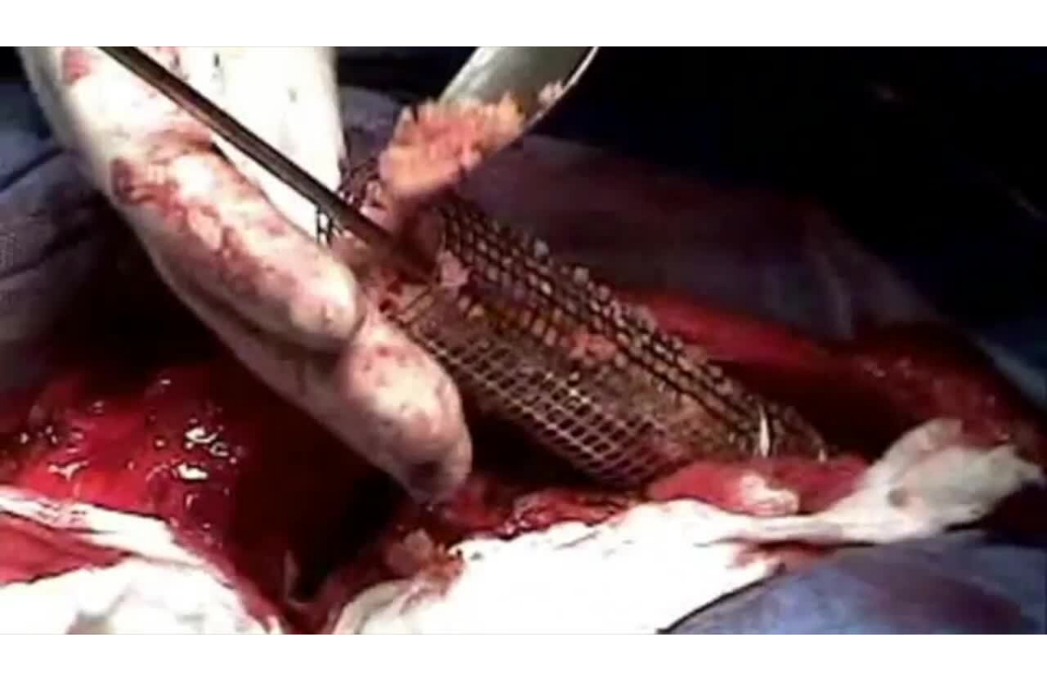
click at [899, 289] on div "10 seconds Tap to unmute" at bounding box center [523, 340] width 1047 height 681
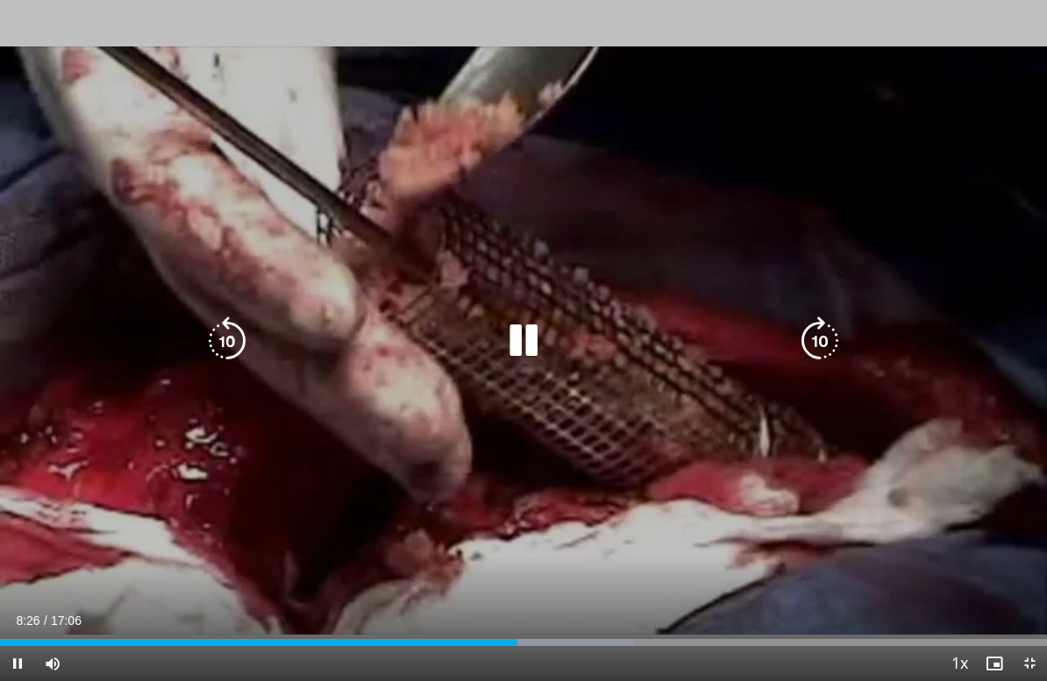
click at [228, 325] on icon "Video Player" at bounding box center [226, 340] width 49 height 49
click at [229, 327] on icon "Video Player" at bounding box center [226, 340] width 49 height 49
click at [834, 347] on icon "Video Player" at bounding box center [819, 340] width 49 height 49
click at [820, 323] on icon "Video Player" at bounding box center [819, 340] width 49 height 49
click at [826, 326] on icon "Video Player" at bounding box center [819, 340] width 49 height 49
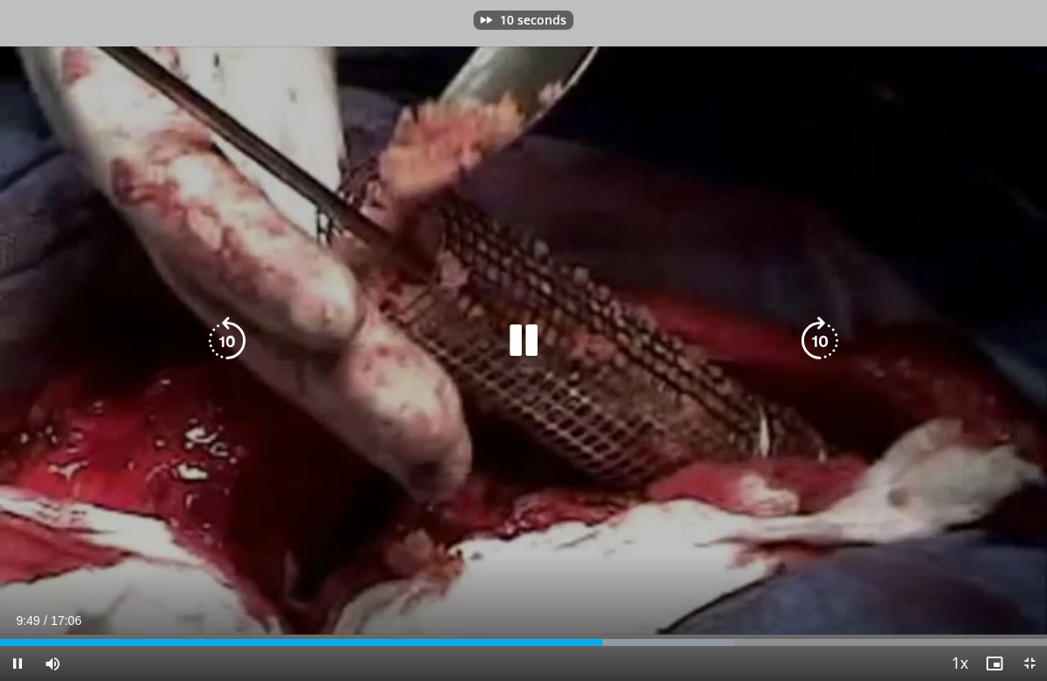
click at [813, 336] on icon "Video Player" at bounding box center [819, 340] width 49 height 49
click at [817, 318] on icon "Video Player" at bounding box center [819, 340] width 49 height 49
click at [822, 325] on icon "Video Player" at bounding box center [819, 340] width 49 height 49
click at [820, 335] on icon "Video Player" at bounding box center [819, 340] width 49 height 49
click at [834, 331] on icon "Video Player" at bounding box center [819, 340] width 49 height 49
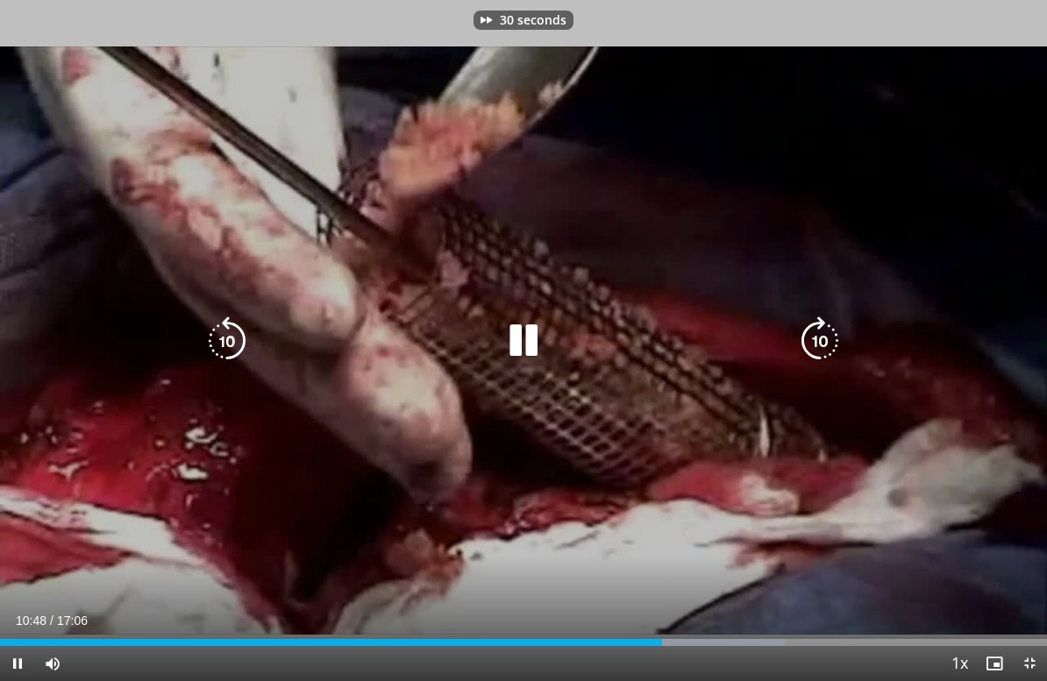
click at [825, 340] on icon "Video Player" at bounding box center [819, 340] width 49 height 49
click at [506, 327] on icon "Video Player" at bounding box center [523, 340] width 49 height 49
click at [834, 351] on icon "Video Player" at bounding box center [819, 340] width 49 height 49
click at [528, 329] on icon "Video Player" at bounding box center [523, 340] width 49 height 49
click at [824, 349] on icon "Video Player" at bounding box center [819, 340] width 49 height 49
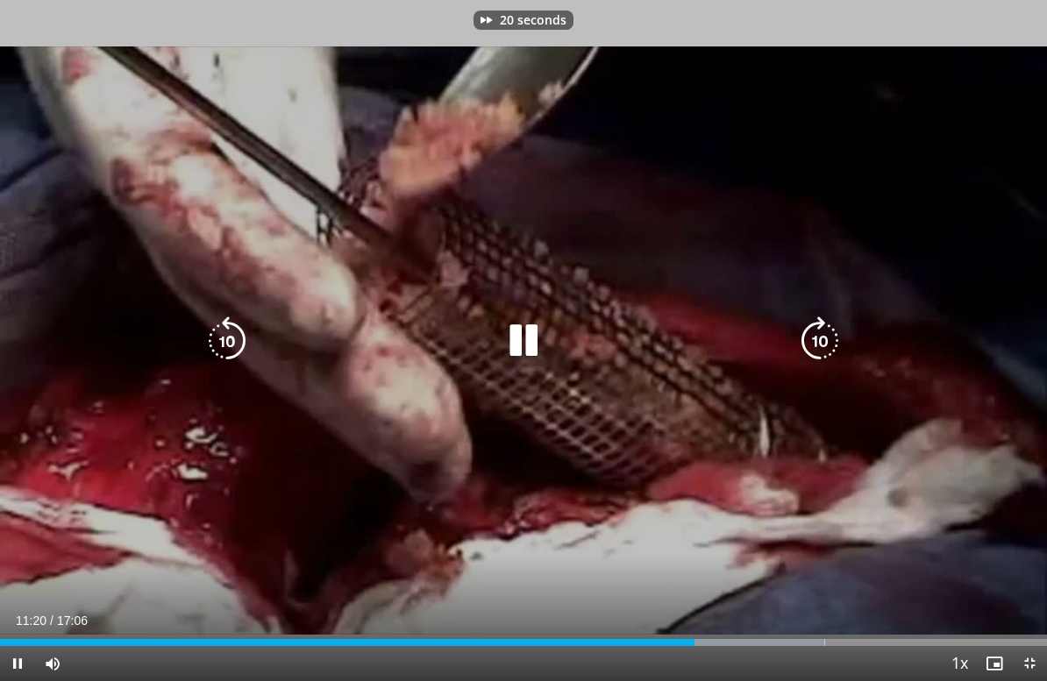
click at [833, 351] on icon "Video Player" at bounding box center [819, 340] width 49 height 49
click at [826, 347] on icon "Video Player" at bounding box center [819, 340] width 49 height 49
click at [827, 345] on icon "Video Player" at bounding box center [819, 340] width 49 height 49
click at [836, 346] on icon "Video Player" at bounding box center [819, 340] width 49 height 49
click at [835, 339] on icon "Video Player" at bounding box center [819, 340] width 49 height 49
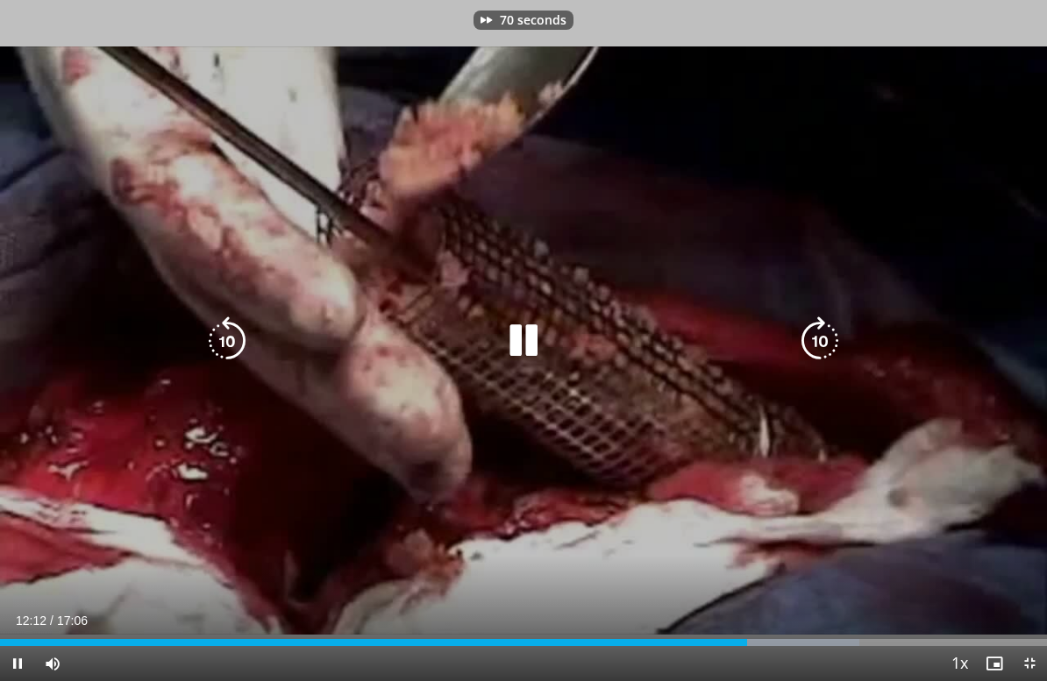
click at [835, 344] on icon "Video Player" at bounding box center [819, 340] width 49 height 49
click at [834, 330] on icon "Video Player" at bounding box center [819, 340] width 49 height 49
click at [831, 330] on icon "Video Player" at bounding box center [819, 340] width 49 height 49
click at [825, 333] on icon "Video Player" at bounding box center [819, 340] width 49 height 49
click at [227, 338] on icon "Video Player" at bounding box center [226, 340] width 49 height 49
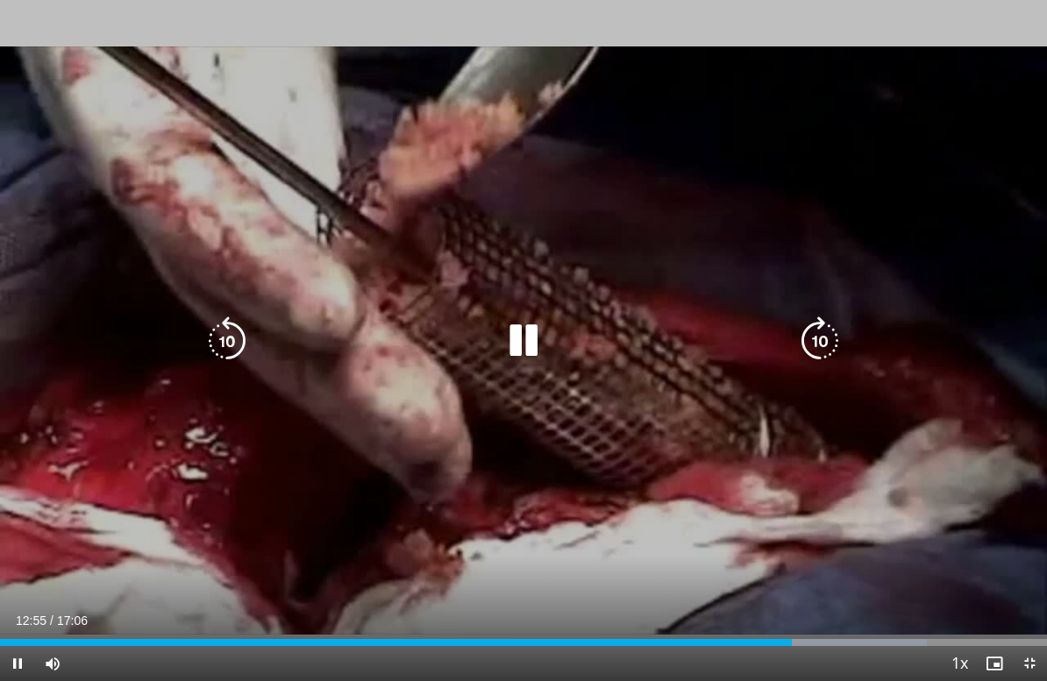
click at [813, 337] on icon "Video Player" at bounding box center [819, 340] width 49 height 49
click at [822, 344] on icon "Video Player" at bounding box center [819, 340] width 49 height 49
click at [820, 331] on icon "Video Player" at bounding box center [819, 340] width 49 height 49
click at [803, 344] on icon "Video Player" at bounding box center [819, 340] width 49 height 49
click at [799, 333] on icon "Video Player" at bounding box center [819, 340] width 49 height 49
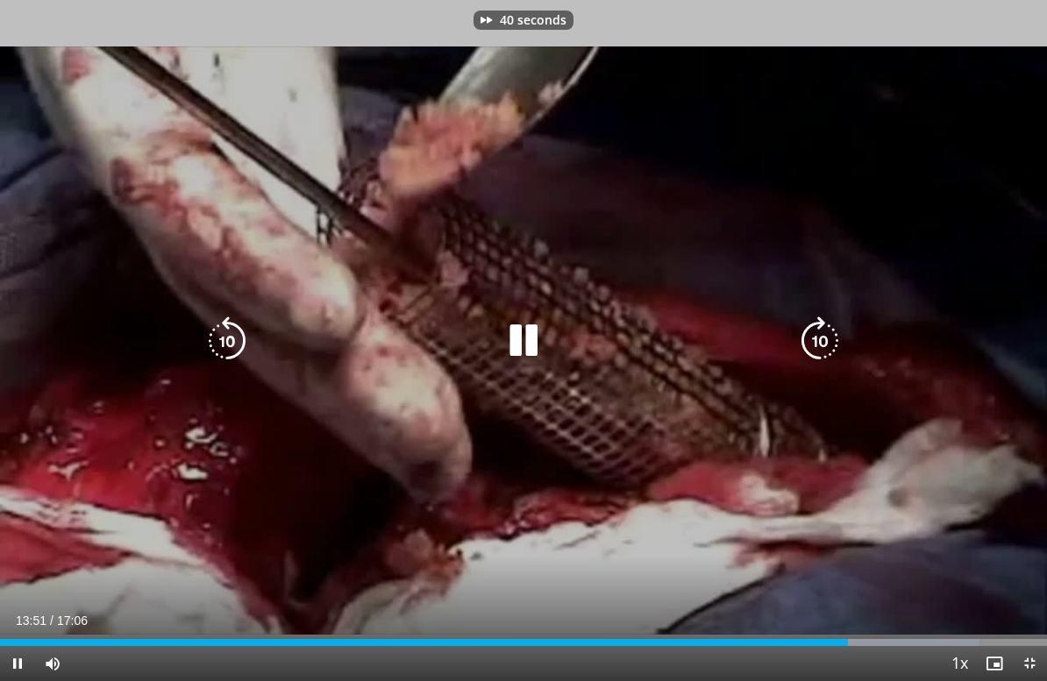
click at [813, 342] on icon "Video Player" at bounding box center [819, 340] width 49 height 49
click at [822, 319] on icon "Video Player" at bounding box center [819, 340] width 49 height 49
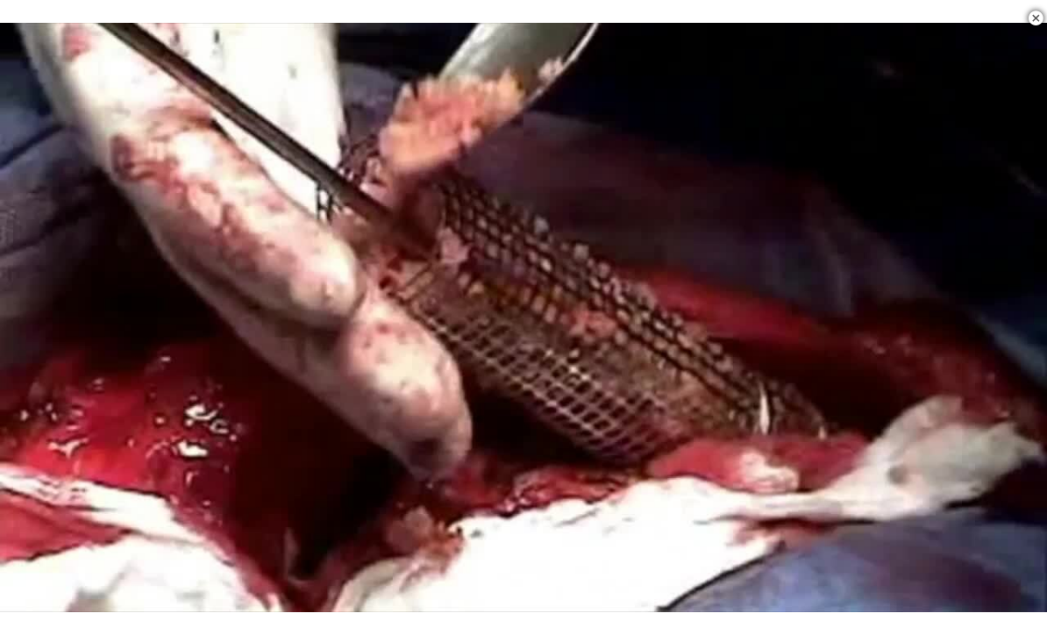
scroll to position [0, 0]
